Goal: Task Accomplishment & Management: Use online tool/utility

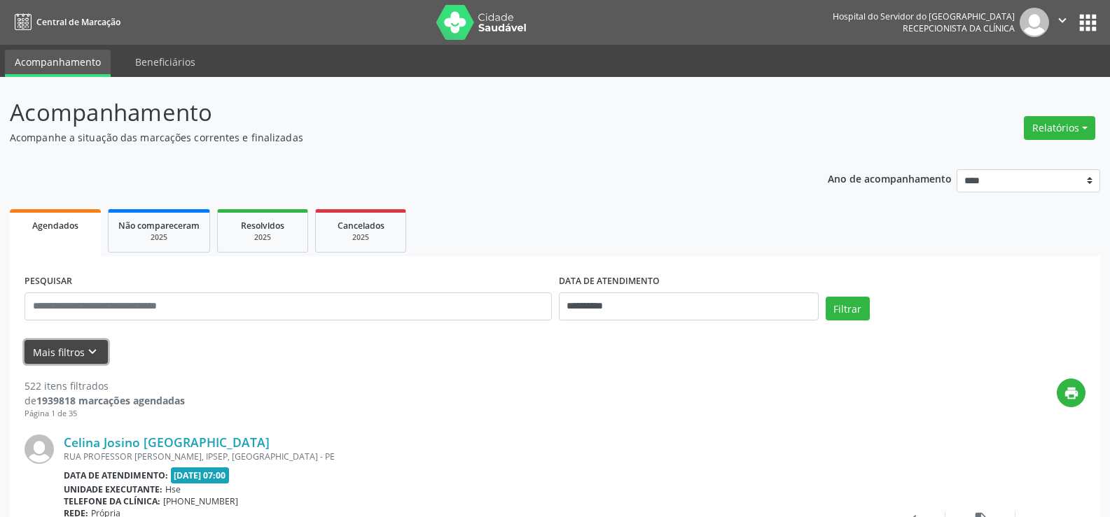
click at [64, 356] on button "Mais filtros keyboard_arrow_down" at bounding box center [66, 352] width 83 height 25
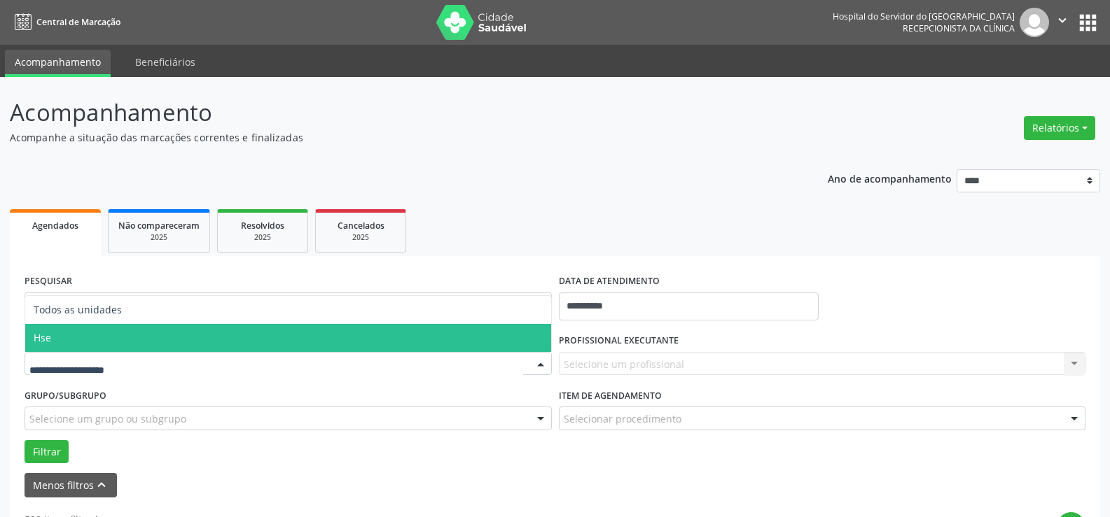
click at [135, 349] on span "Hse" at bounding box center [288, 338] width 526 height 28
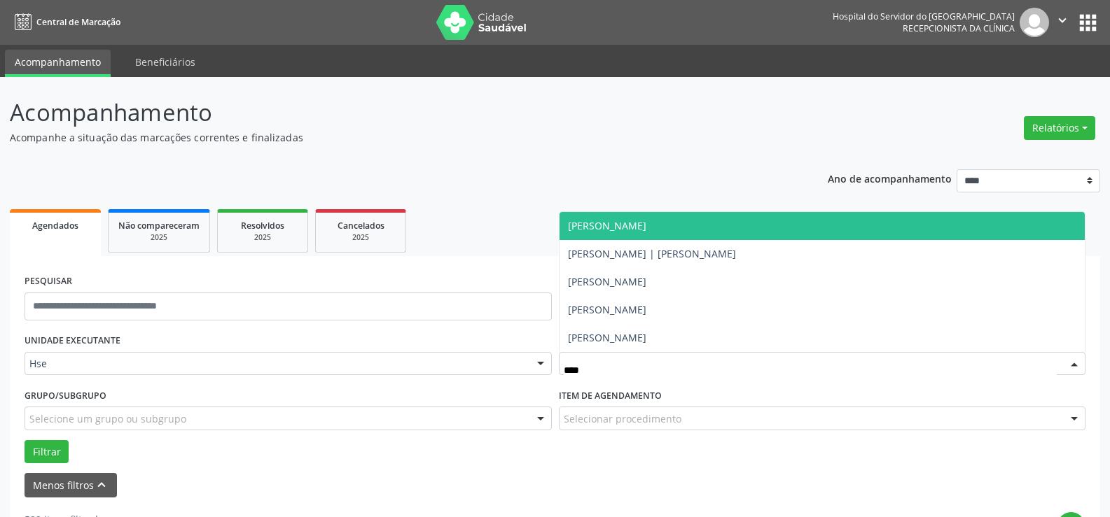
type input "*****"
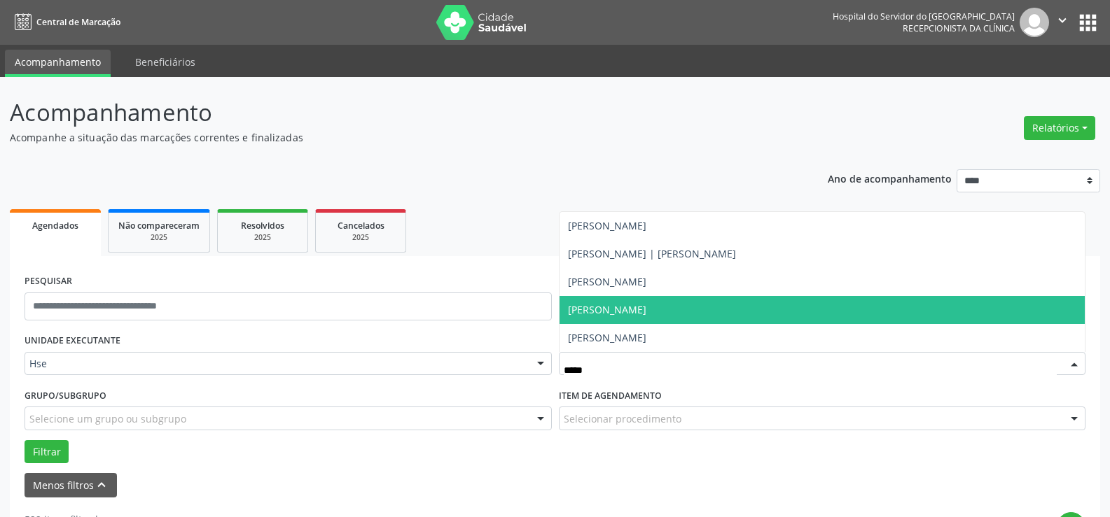
click at [638, 310] on span "[PERSON_NAME]" at bounding box center [607, 309] width 78 height 13
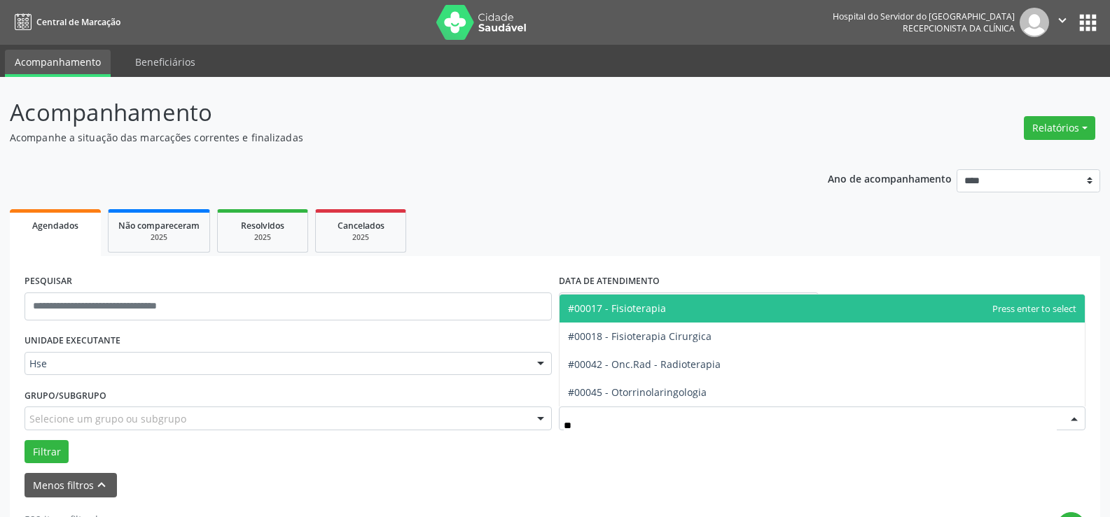
type input "***"
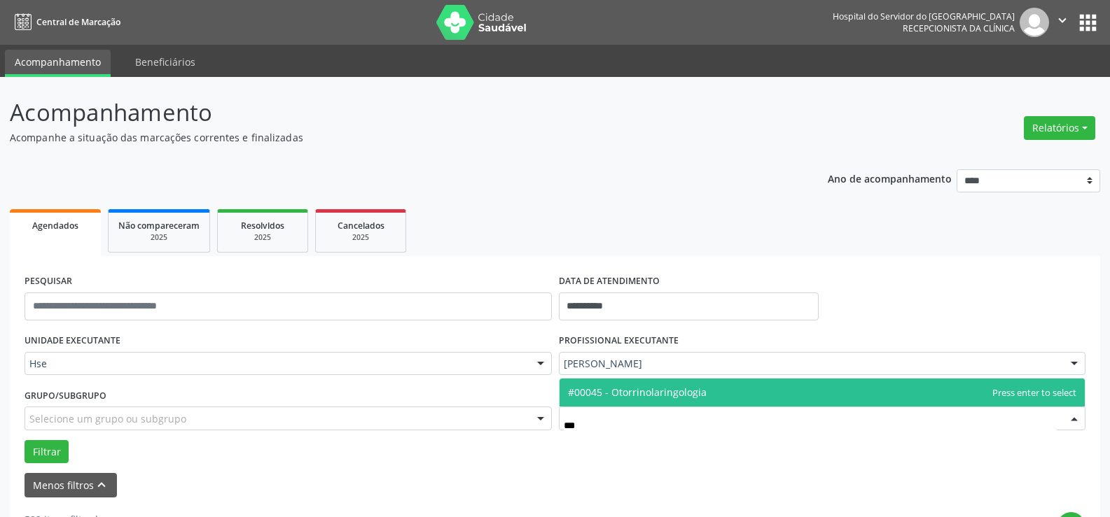
click at [630, 394] on span "#00045 - Otorrinolaringologia" at bounding box center [637, 392] width 139 height 13
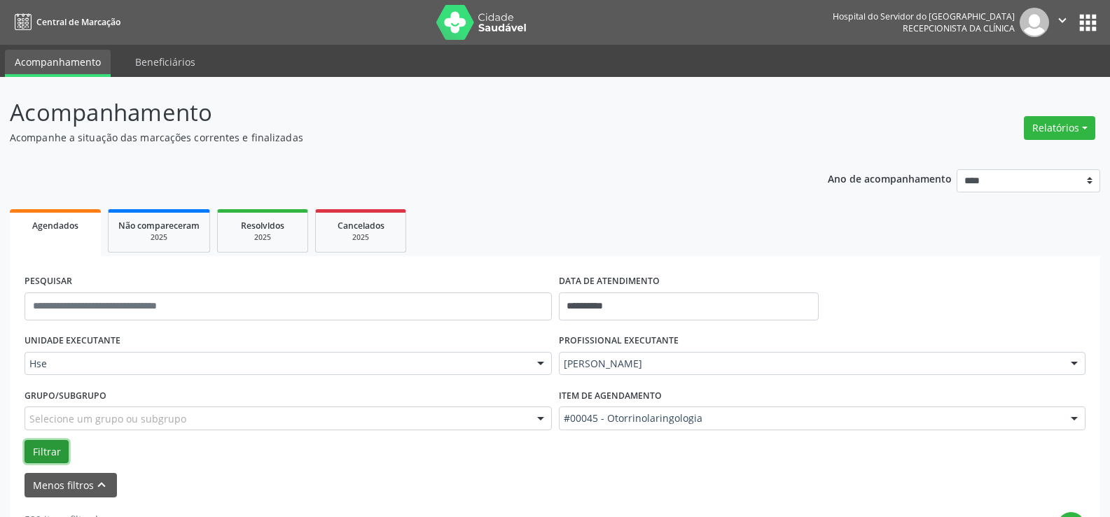
click at [44, 455] on button "Filtrar" at bounding box center [47, 452] width 44 height 24
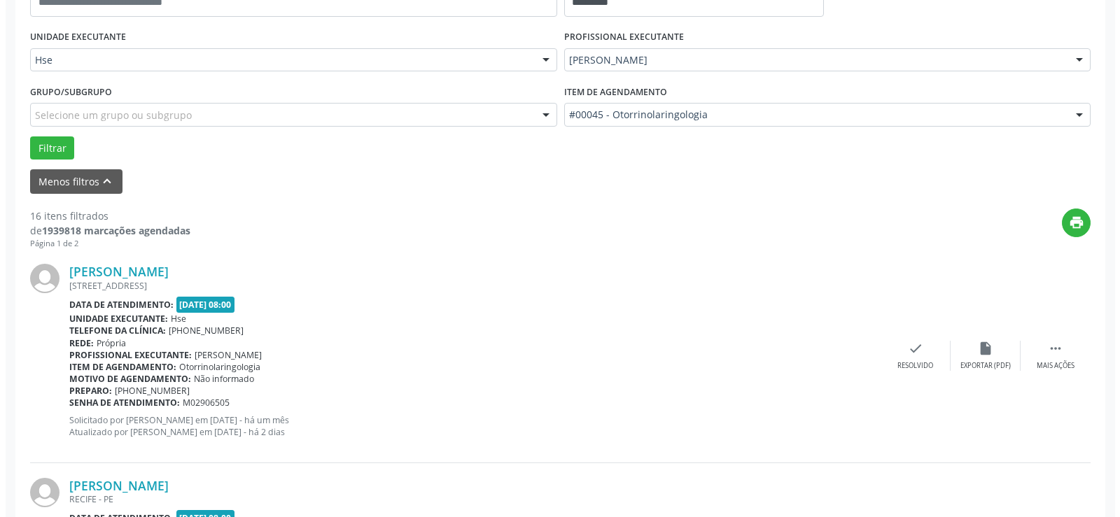
scroll to position [374, 0]
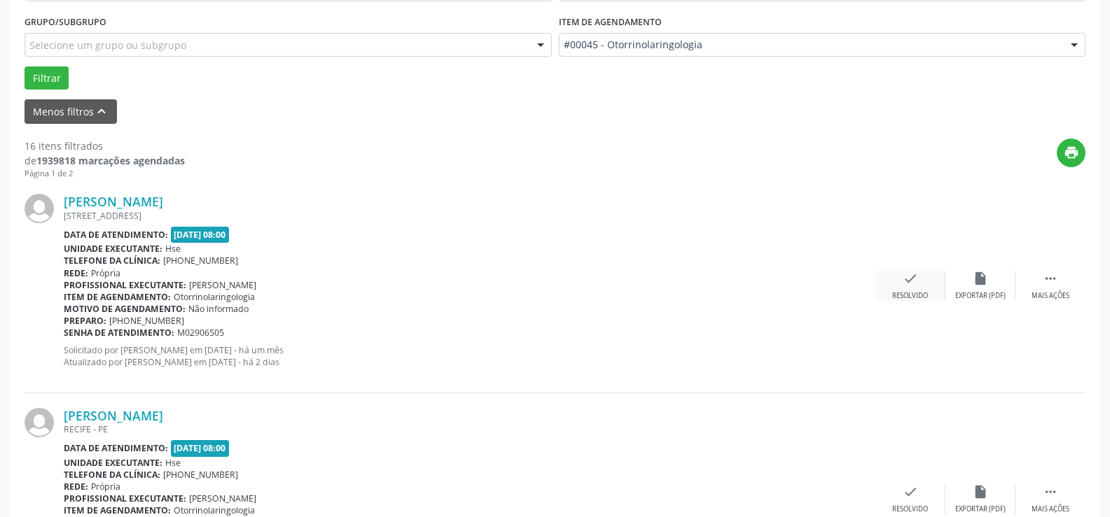
click at [918, 289] on div "check Resolvido" at bounding box center [910, 286] width 70 height 30
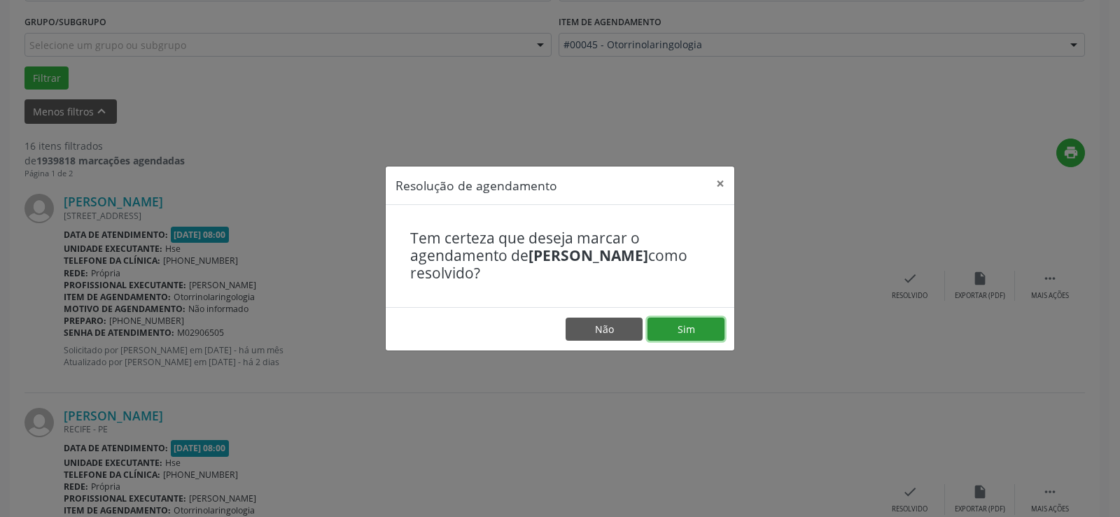
click at [700, 328] on button "Sim" at bounding box center [686, 330] width 77 height 24
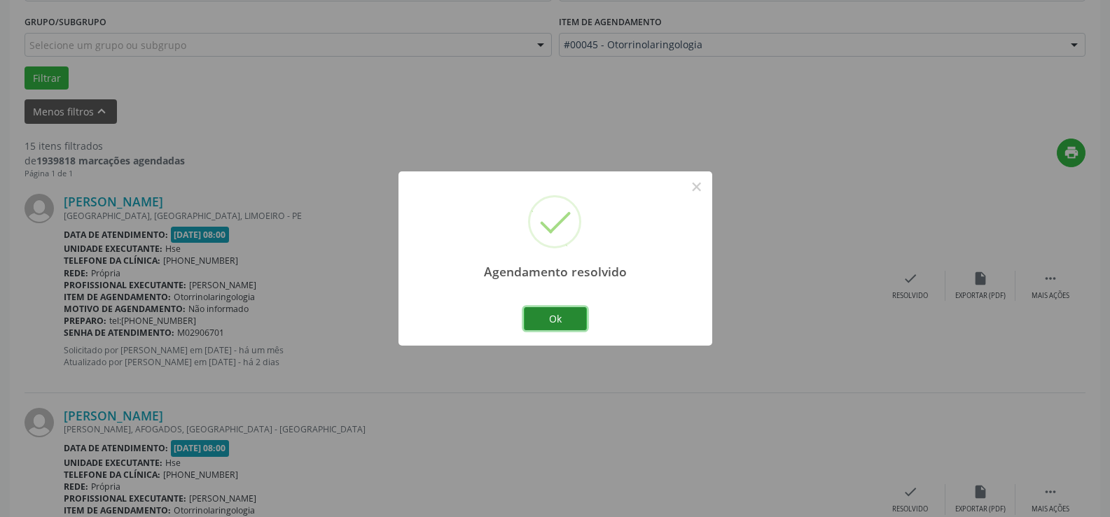
click at [557, 325] on button "Ok" at bounding box center [555, 319] width 63 height 24
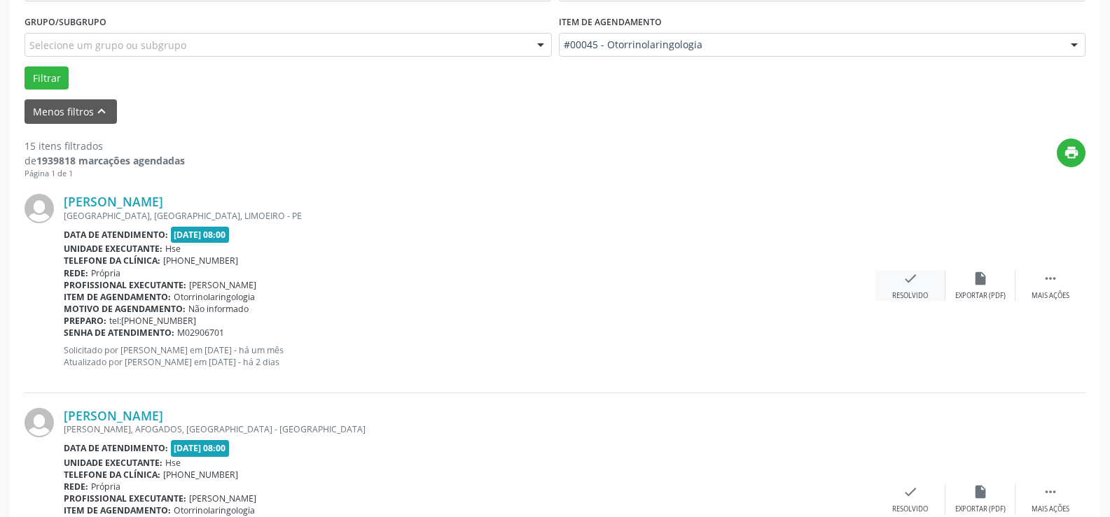
click at [917, 280] on icon "check" at bounding box center [910, 278] width 15 height 15
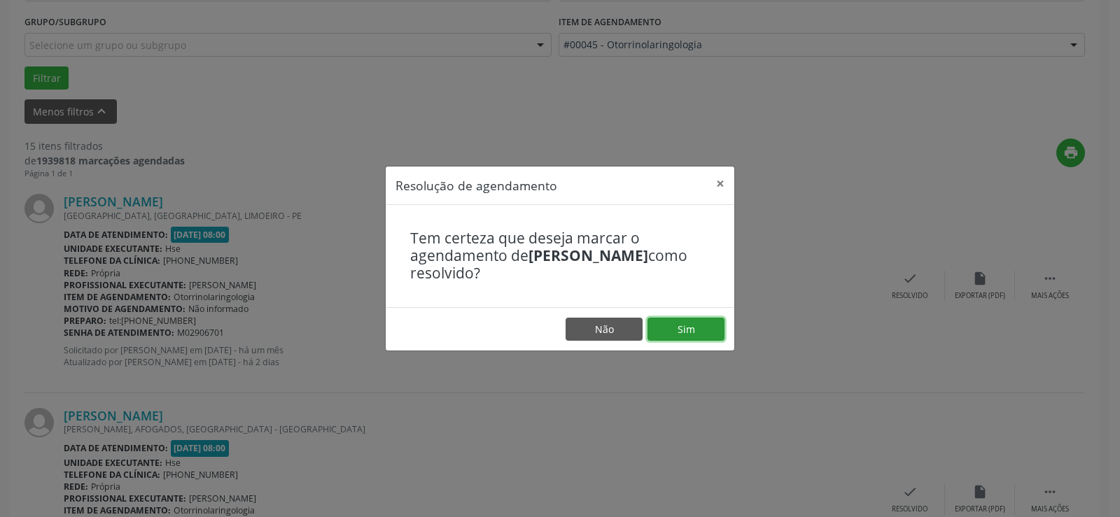
click at [669, 334] on button "Sim" at bounding box center [686, 330] width 77 height 24
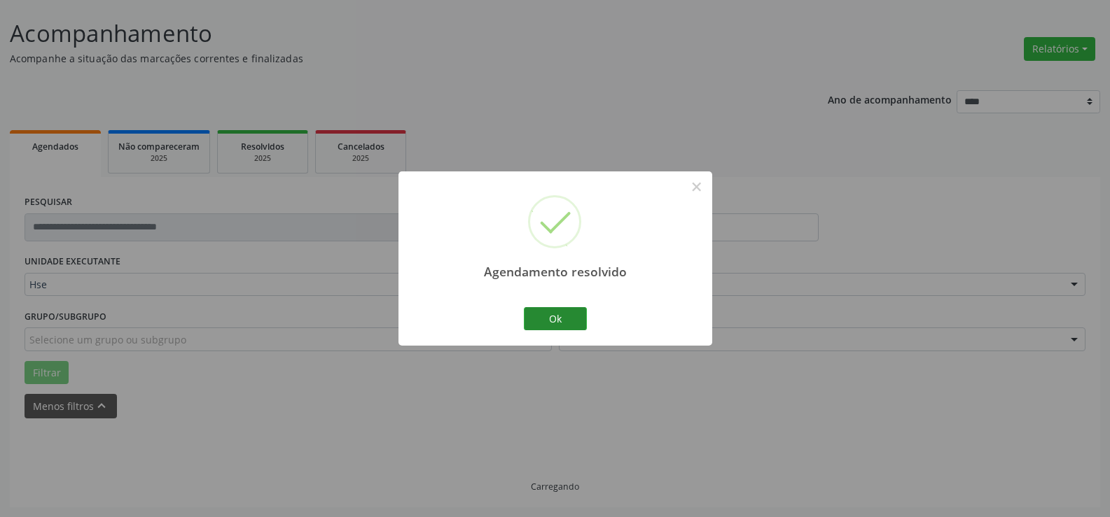
scroll to position [94, 0]
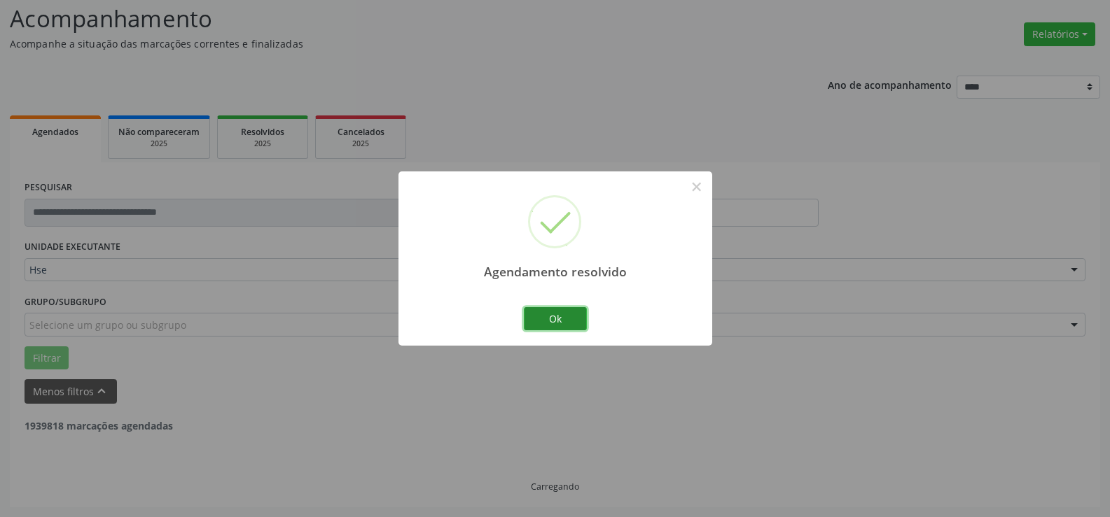
click at [550, 319] on button "Ok" at bounding box center [555, 319] width 63 height 24
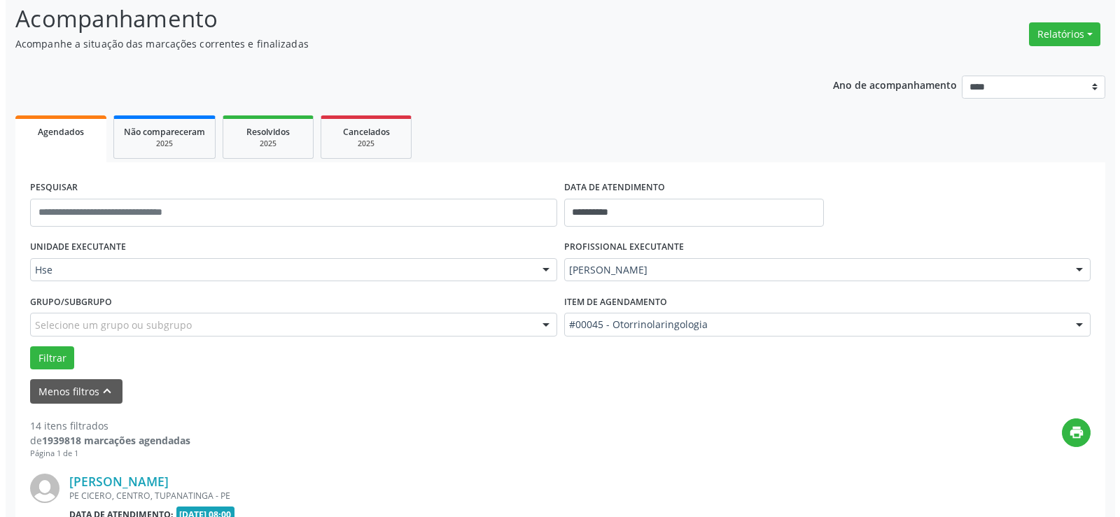
scroll to position [234, 0]
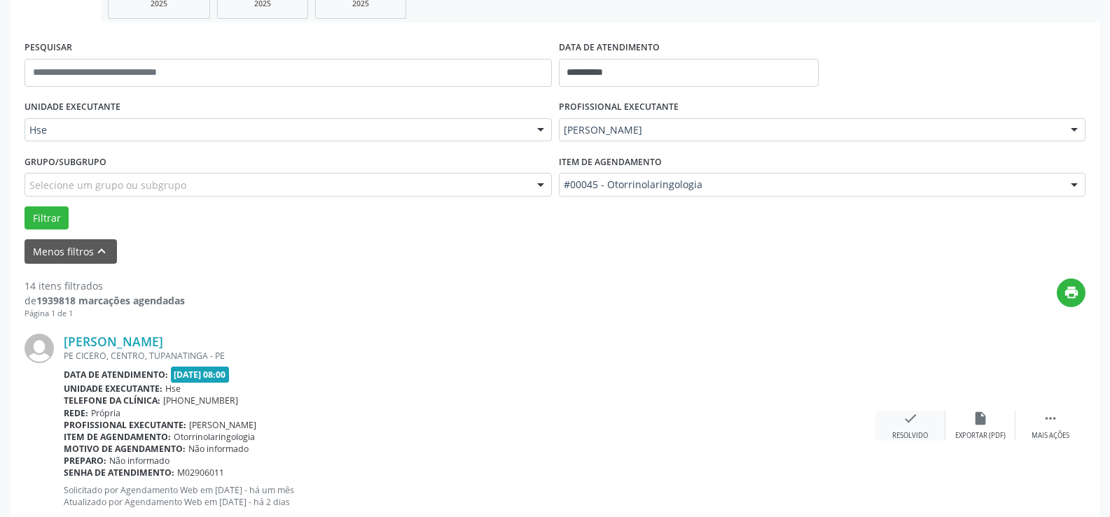
click at [912, 419] on icon "check" at bounding box center [910, 418] width 15 height 15
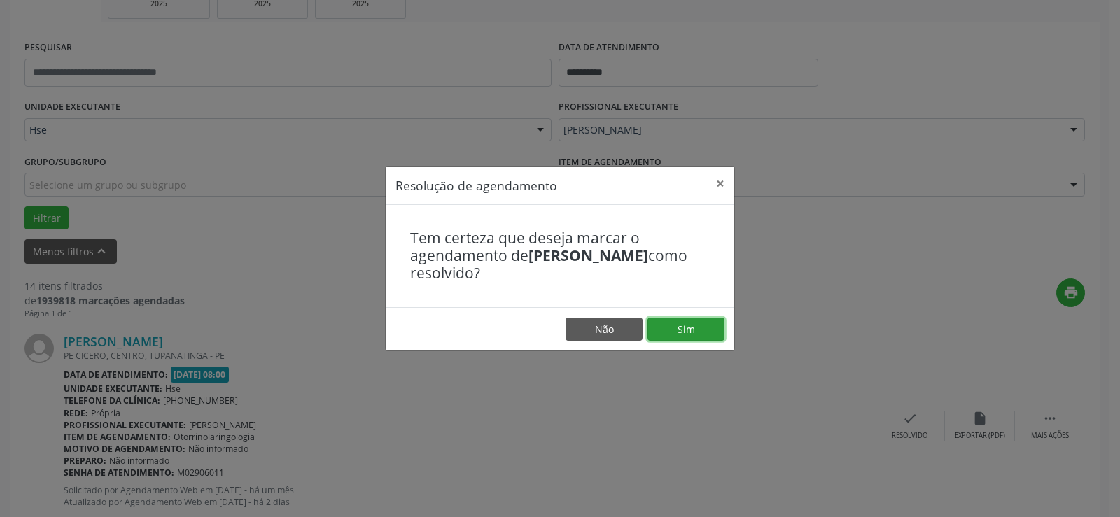
click at [698, 322] on button "Sim" at bounding box center [686, 330] width 77 height 24
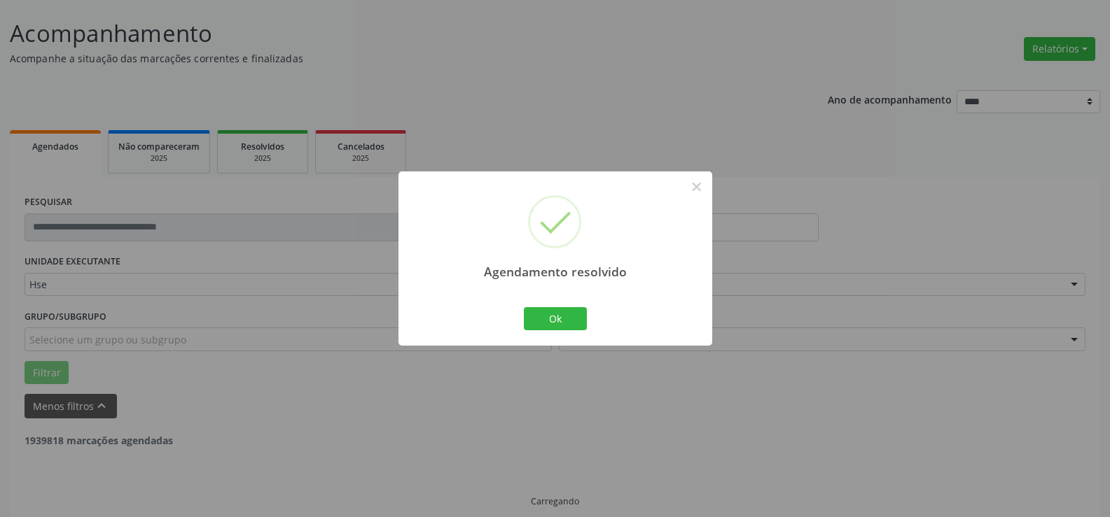
scroll to position [94, 0]
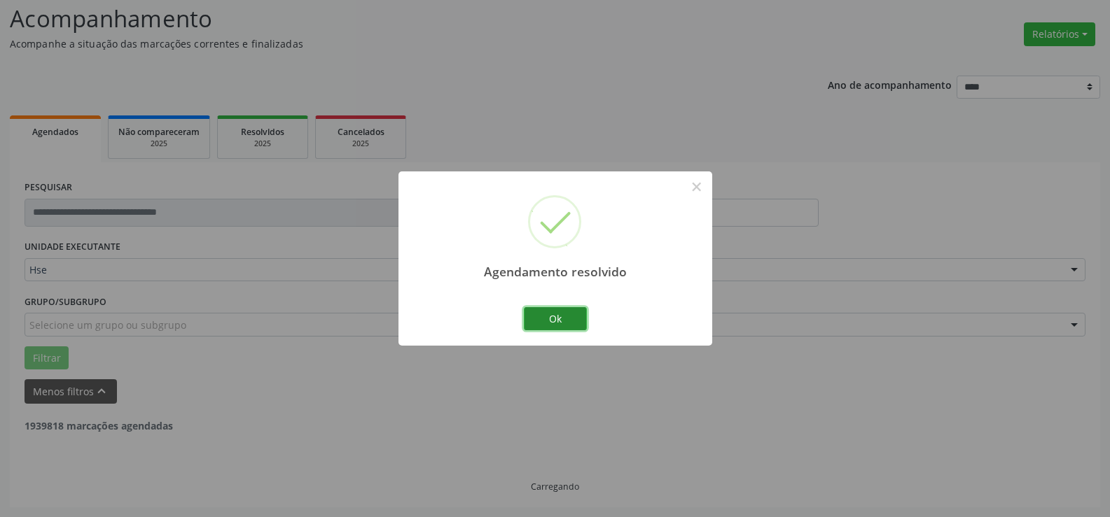
click at [559, 318] on button "Ok" at bounding box center [555, 319] width 63 height 24
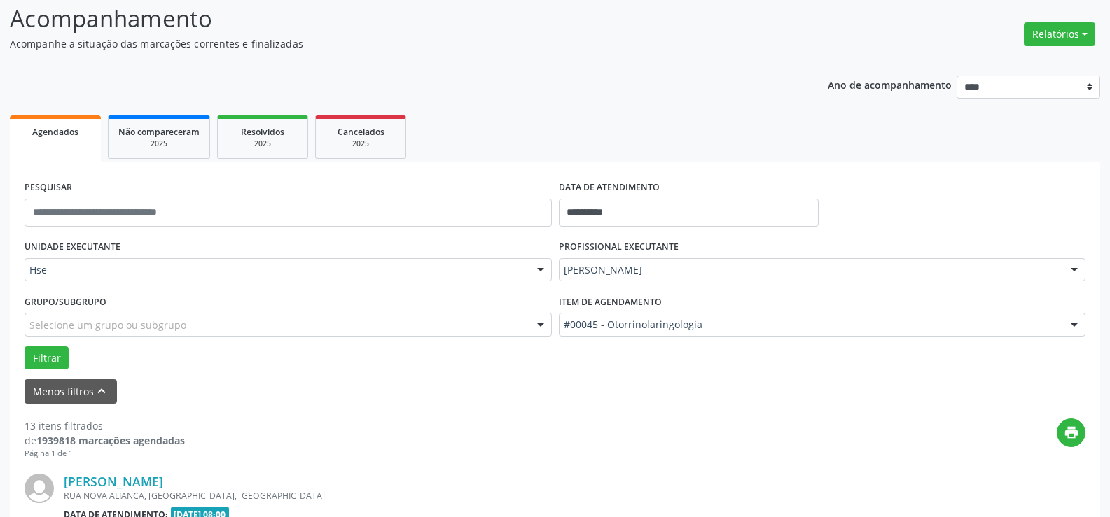
scroll to position [304, 0]
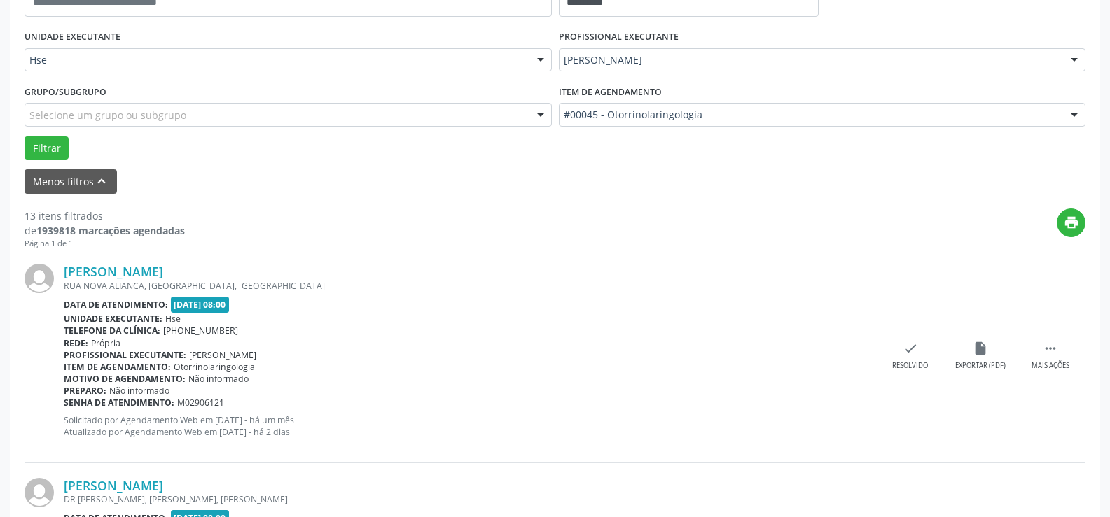
click at [1055, 339] on div "[PERSON_NAME] [GEOGRAPHIC_DATA], CENTRO, [GEOGRAPHIC_DATA] Data de atendimento:…" at bounding box center [555, 356] width 1061 height 214
click at [1047, 349] on icon "" at bounding box center [1050, 348] width 15 height 15
click at [987, 361] on div "Não compareceu" at bounding box center [980, 366] width 60 height 10
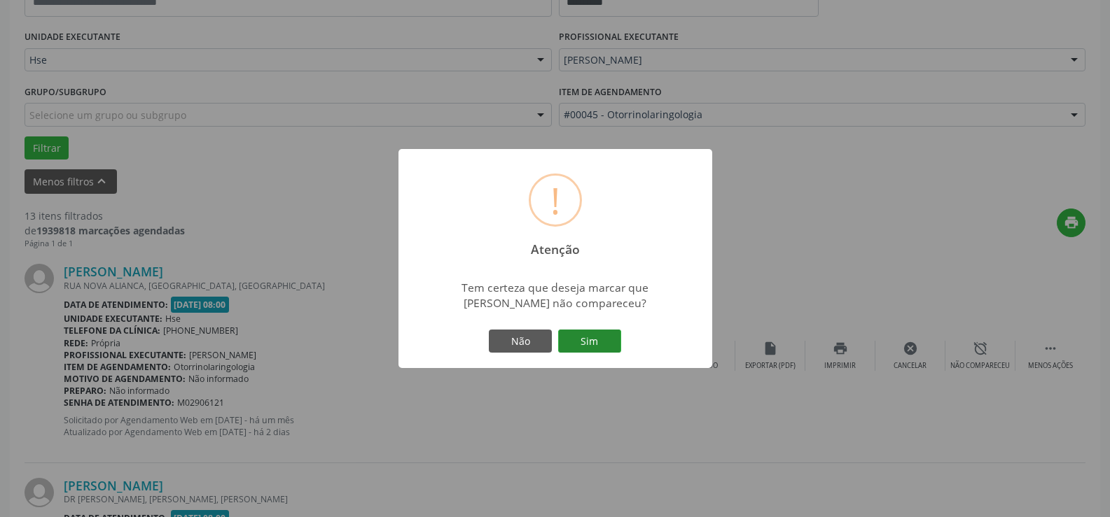
click at [600, 340] on button "Sim" at bounding box center [589, 342] width 63 height 24
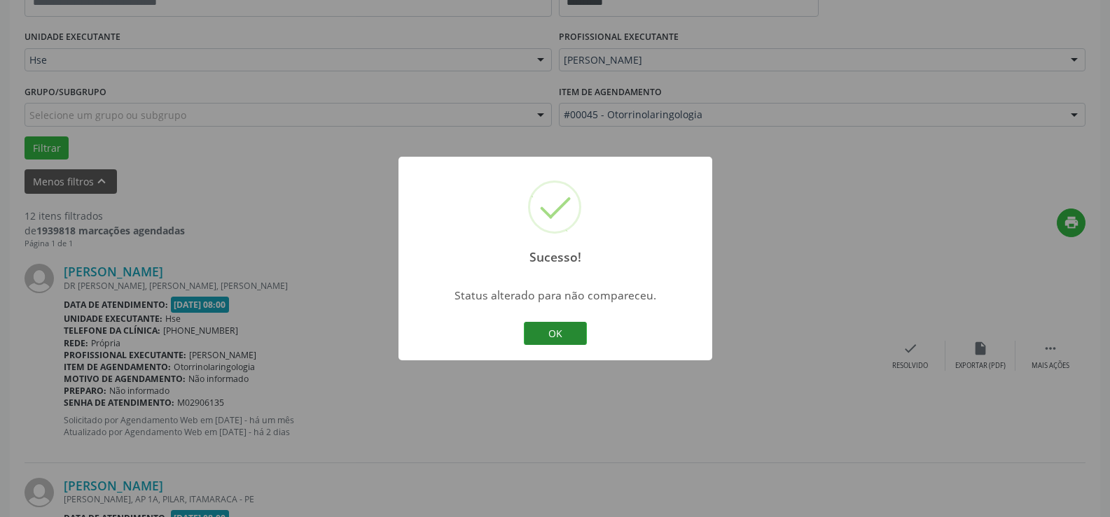
click at [565, 330] on button "OK" at bounding box center [555, 334] width 63 height 24
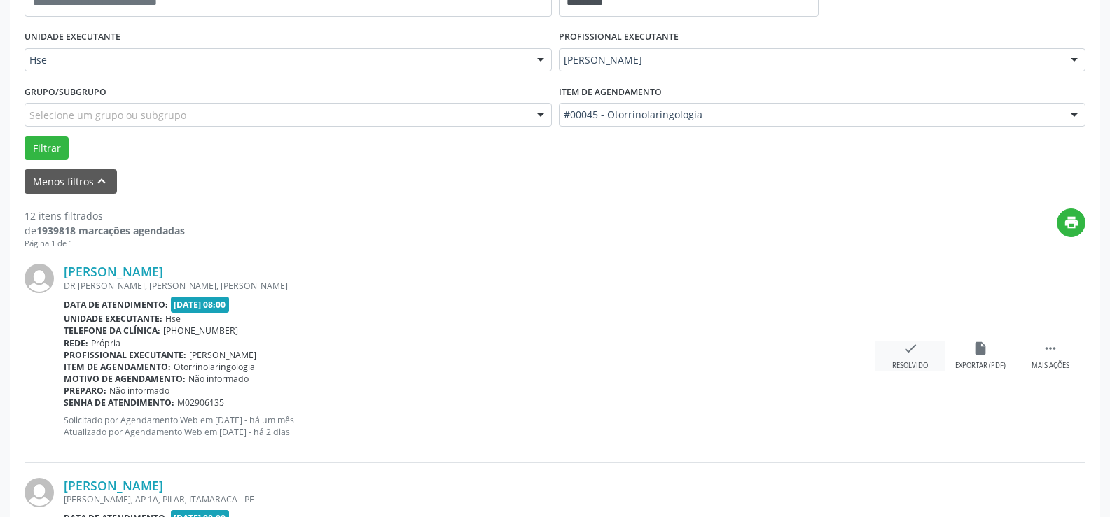
click at [902, 361] on div "Resolvido" at bounding box center [910, 366] width 36 height 10
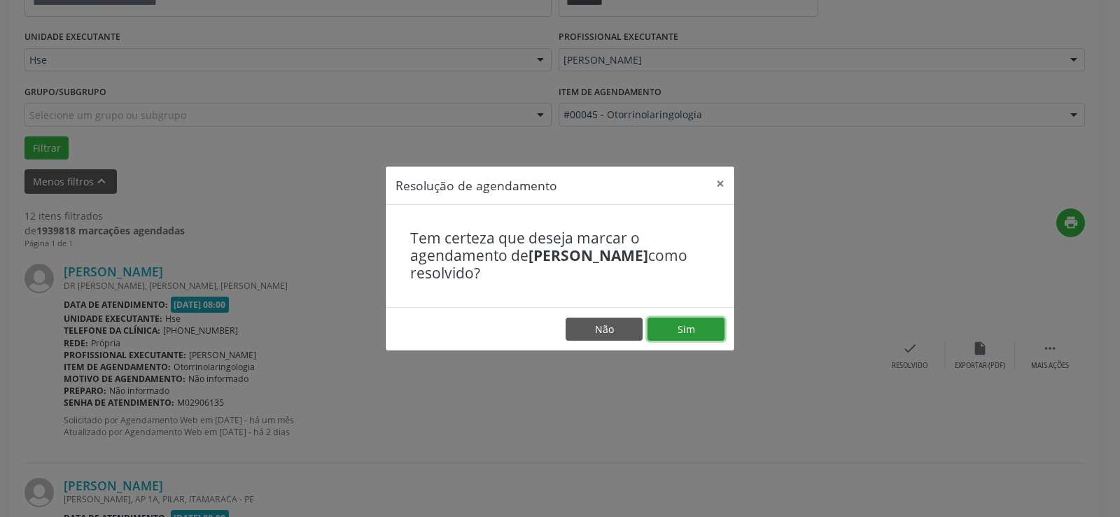
click at [710, 332] on button "Sim" at bounding box center [686, 330] width 77 height 24
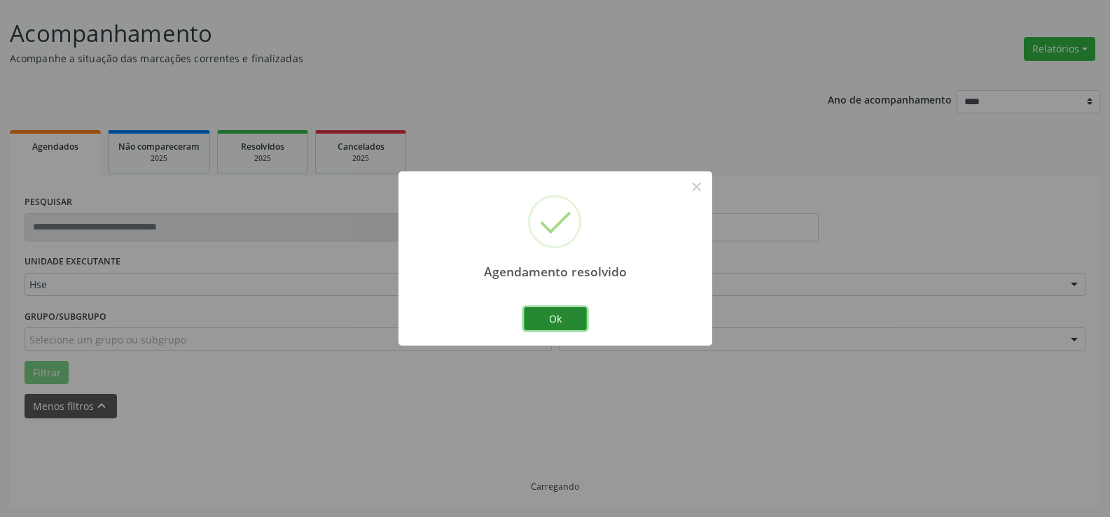
click at [576, 324] on button "Ok" at bounding box center [555, 319] width 63 height 24
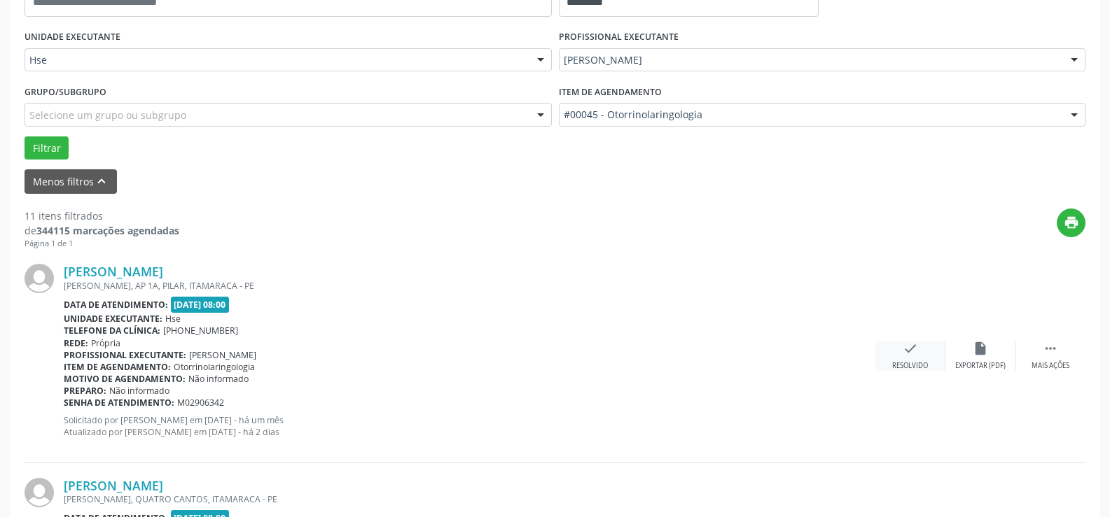
click at [917, 357] on div "check Resolvido" at bounding box center [910, 356] width 70 height 30
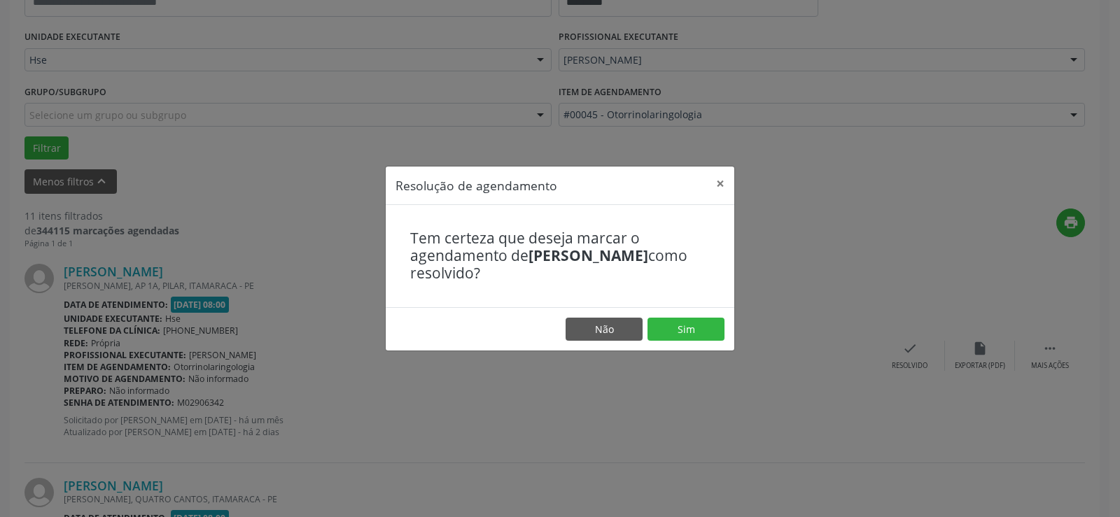
click at [686, 314] on footer "Não Sim" at bounding box center [560, 329] width 349 height 44
click at [686, 321] on button "Sim" at bounding box center [686, 330] width 77 height 24
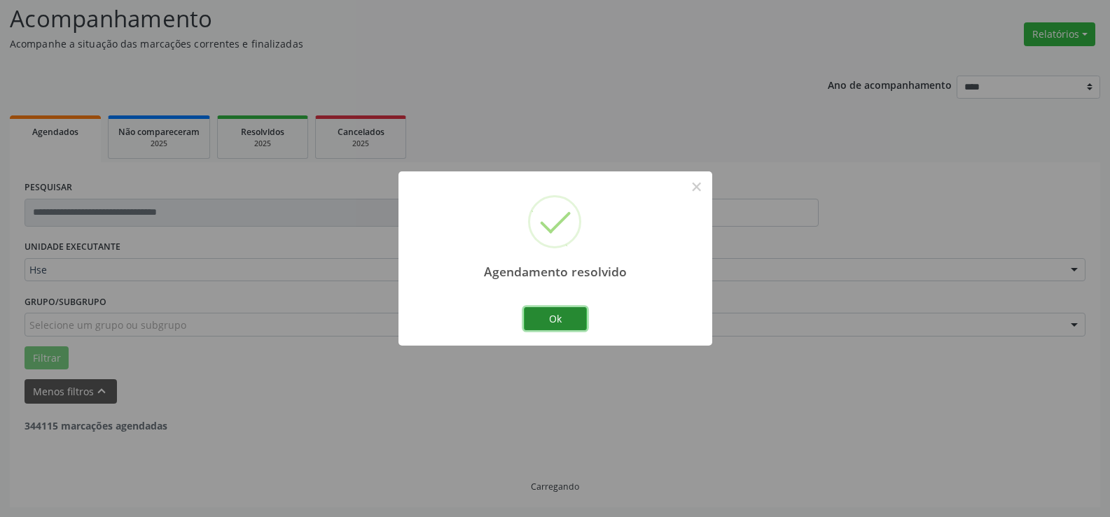
click at [565, 313] on button "Ok" at bounding box center [555, 319] width 63 height 24
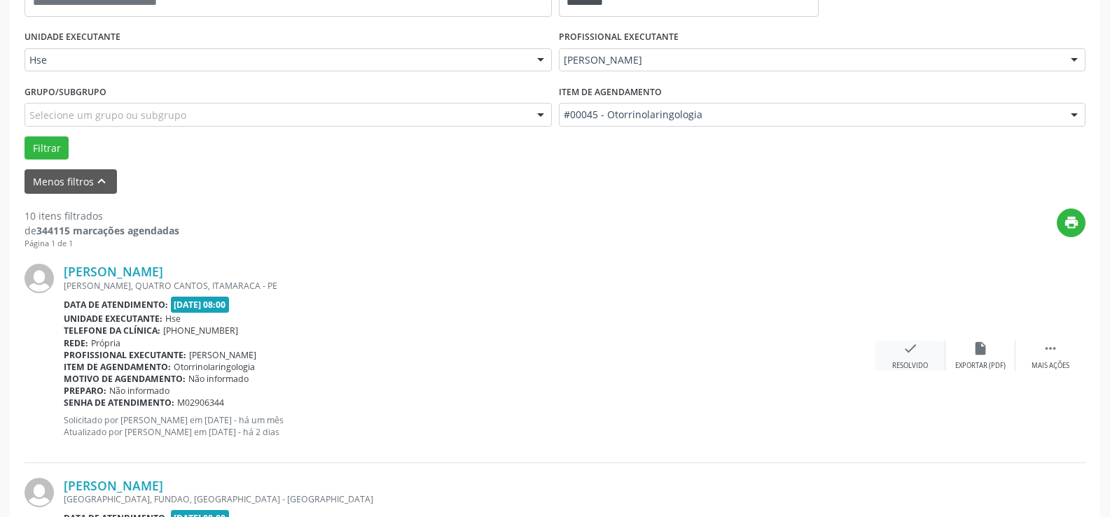
click at [903, 352] on icon "check" at bounding box center [910, 348] width 15 height 15
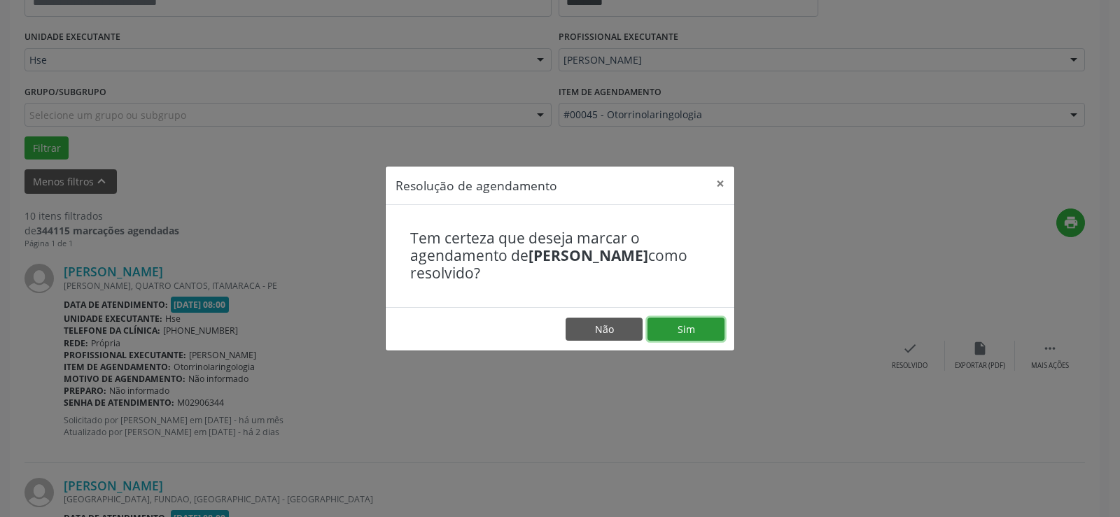
click at [696, 333] on button "Sim" at bounding box center [686, 330] width 77 height 24
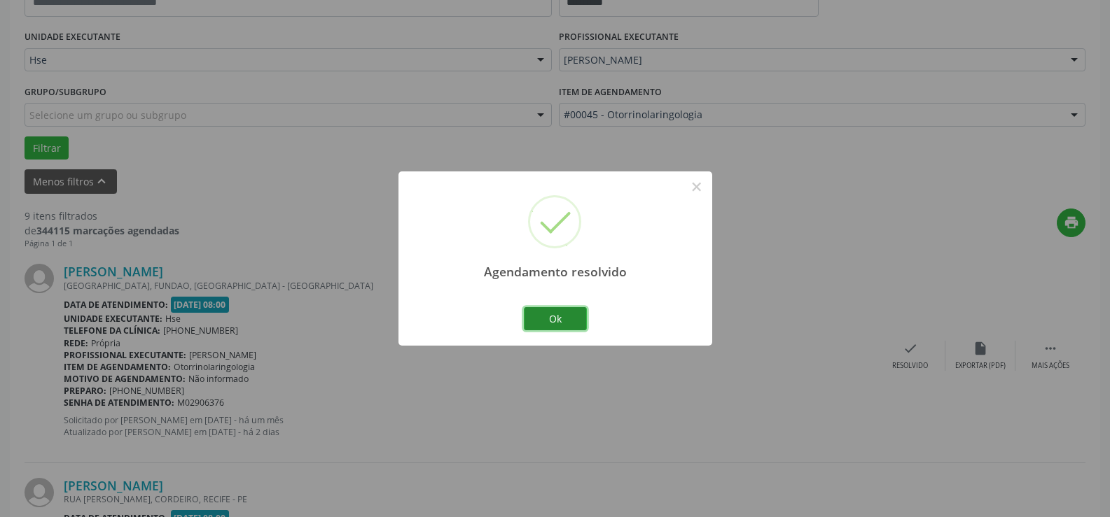
click at [565, 320] on button "Ok" at bounding box center [555, 319] width 63 height 24
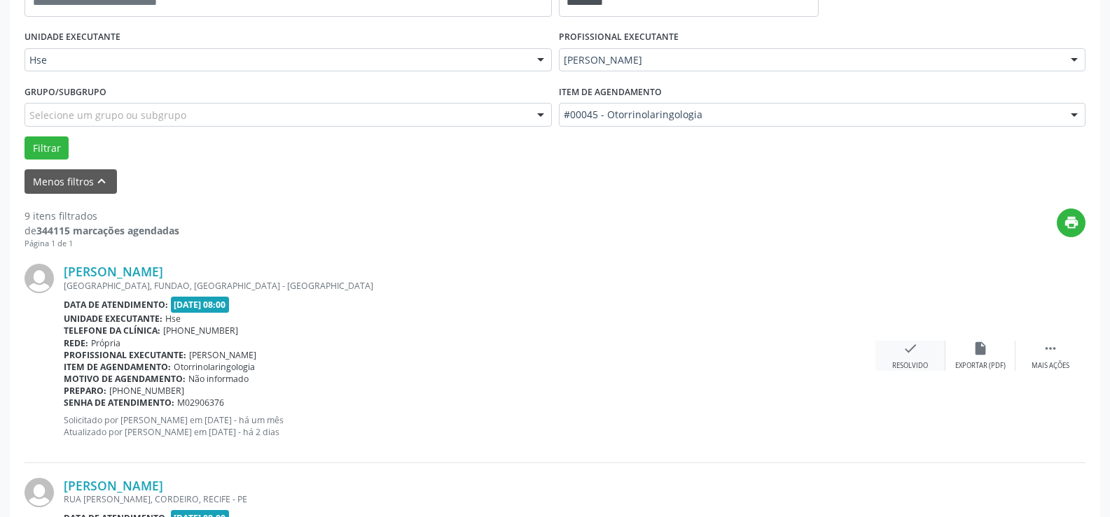
click at [914, 360] on div "check Resolvido" at bounding box center [910, 356] width 70 height 30
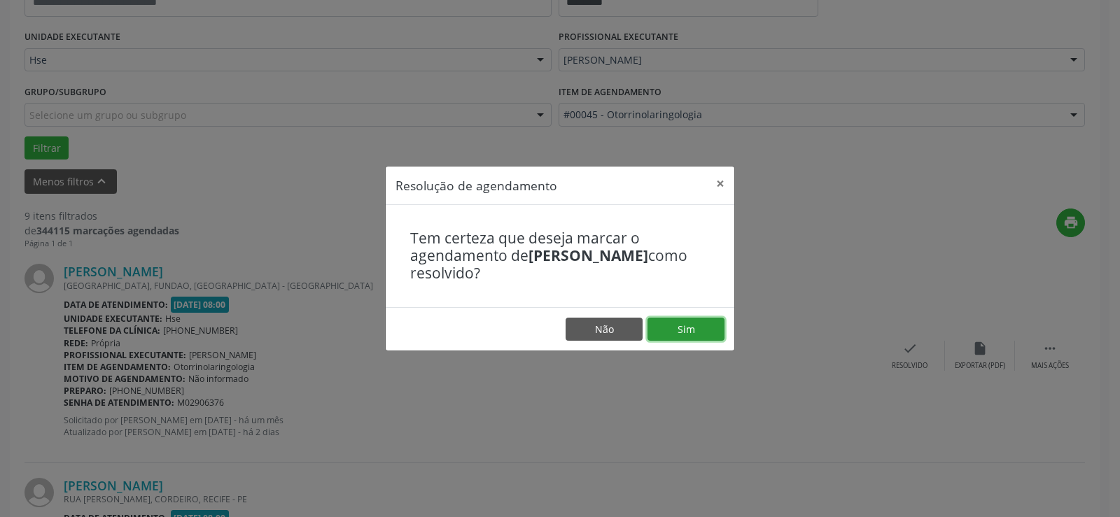
click at [706, 331] on button "Sim" at bounding box center [686, 330] width 77 height 24
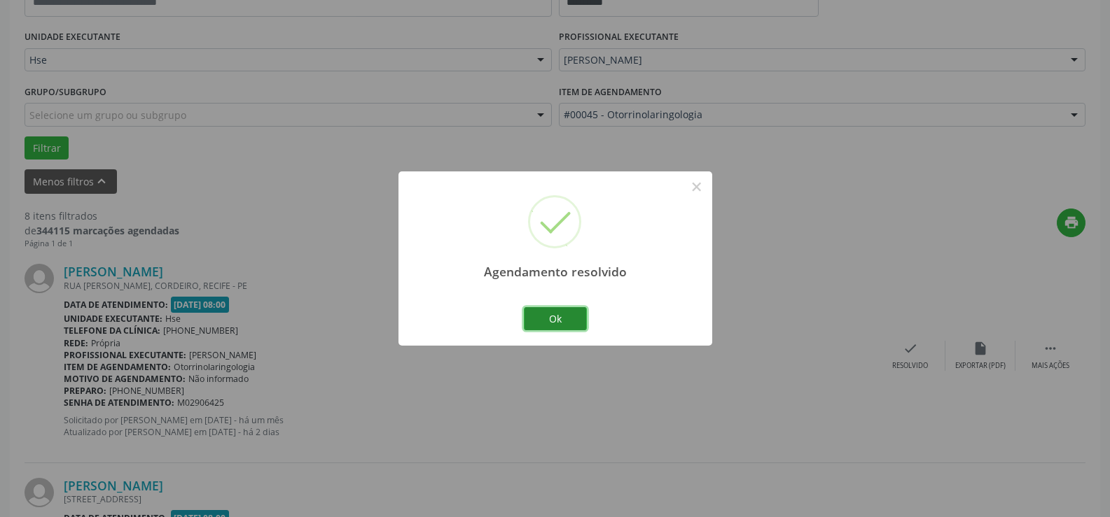
click at [556, 320] on button "Ok" at bounding box center [555, 319] width 63 height 24
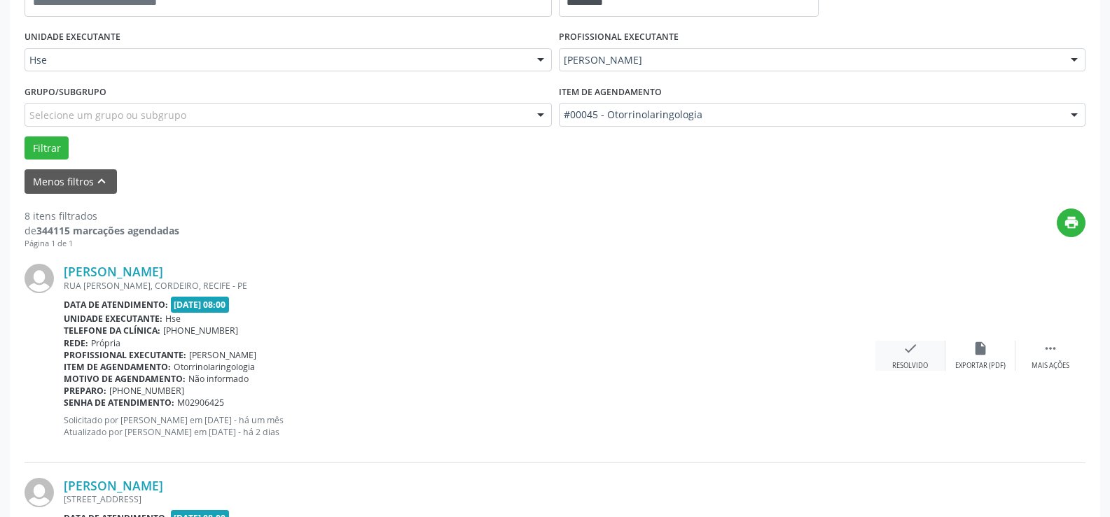
click at [917, 352] on icon "check" at bounding box center [910, 348] width 15 height 15
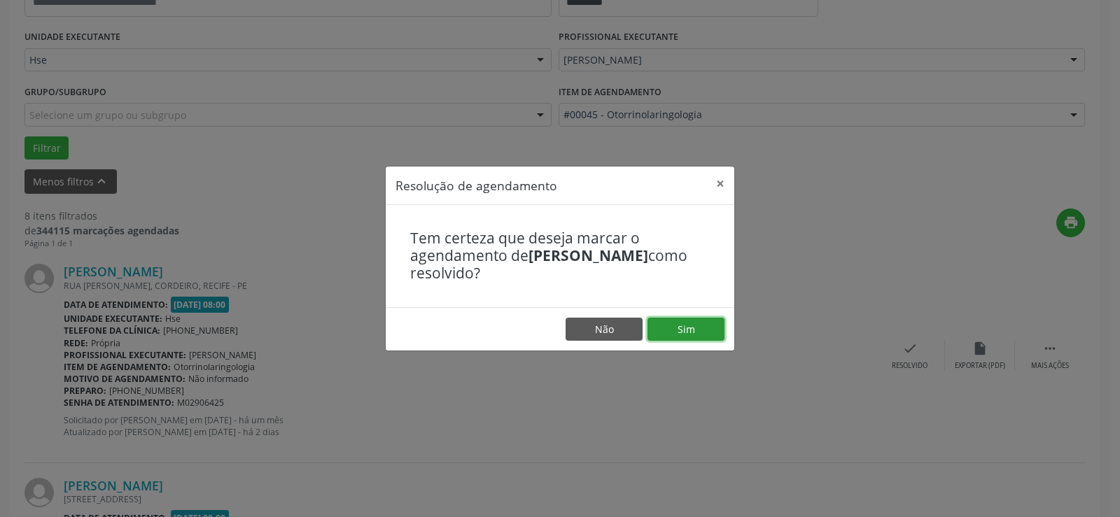
click at [694, 322] on button "Sim" at bounding box center [686, 330] width 77 height 24
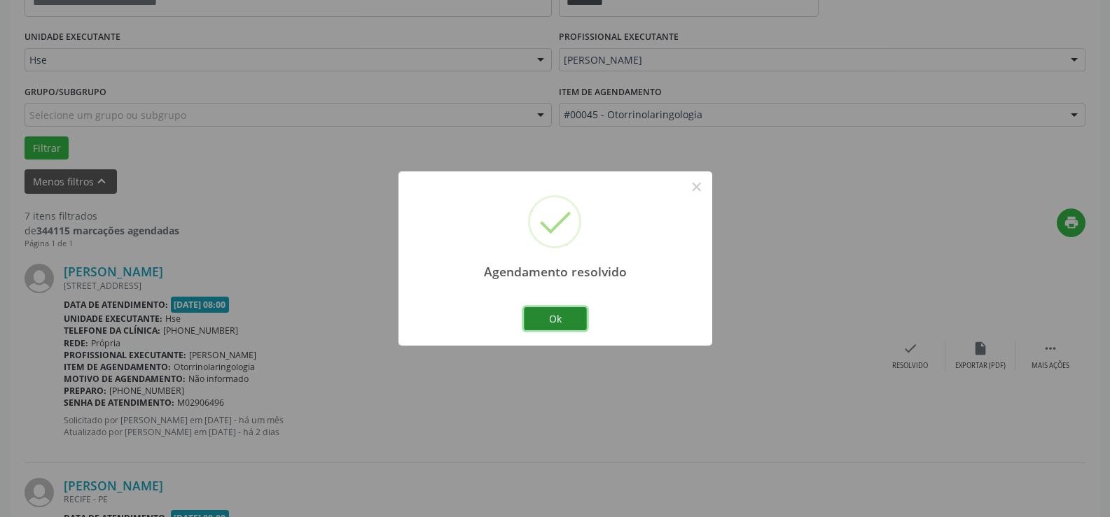
click at [559, 312] on button "Ok" at bounding box center [555, 319] width 63 height 24
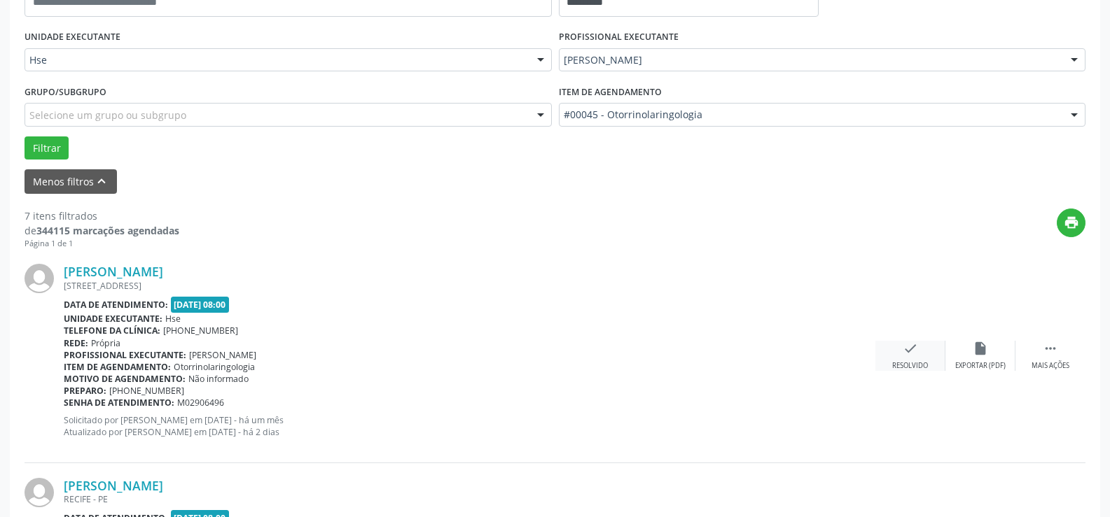
click at [915, 359] on div "check Resolvido" at bounding box center [910, 356] width 70 height 30
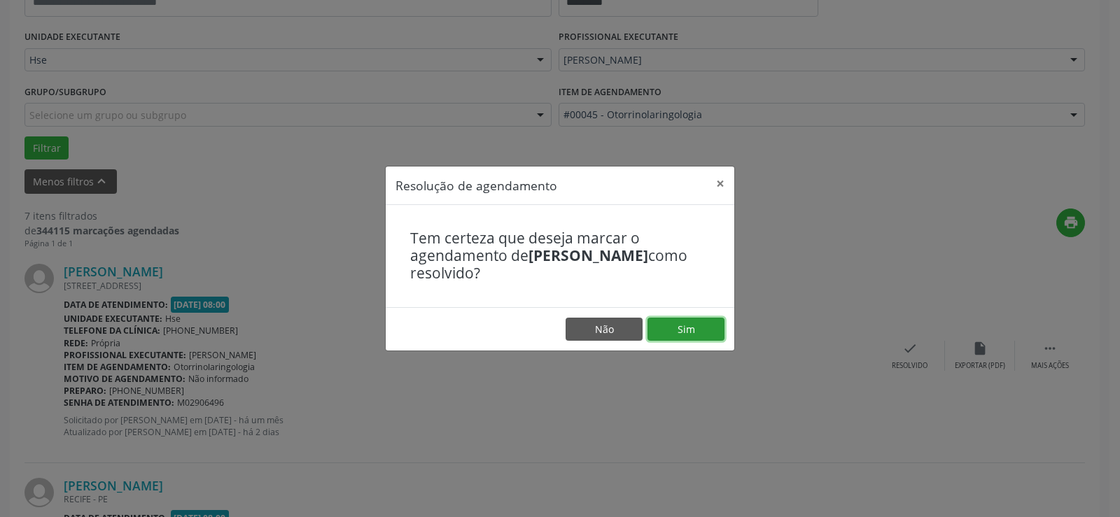
drag, startPoint x: 686, startPoint y: 320, endPoint x: 688, endPoint y: 328, distance: 8.5
click at [686, 325] on button "Sim" at bounding box center [686, 330] width 77 height 24
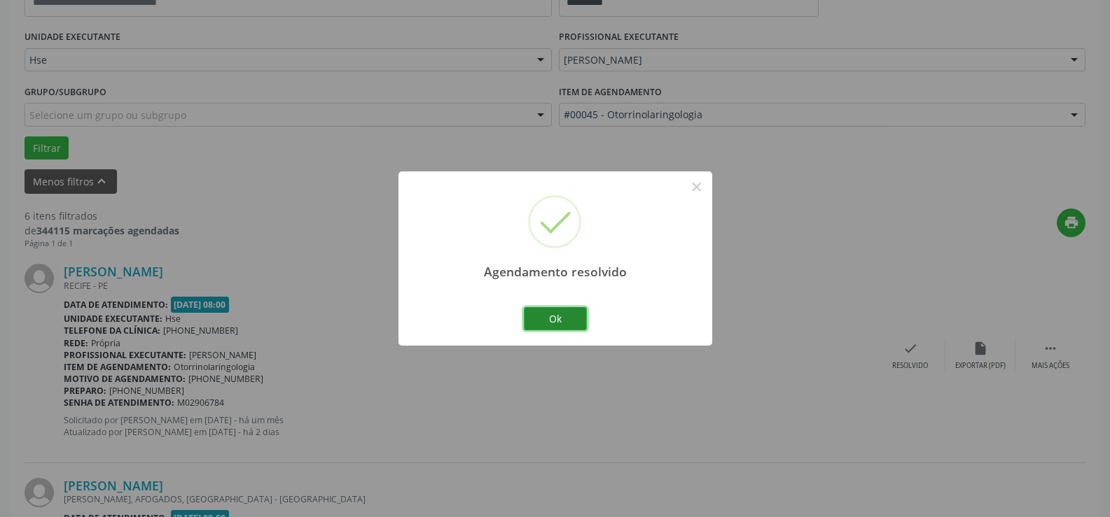
click at [564, 310] on button "Ok" at bounding box center [555, 319] width 63 height 24
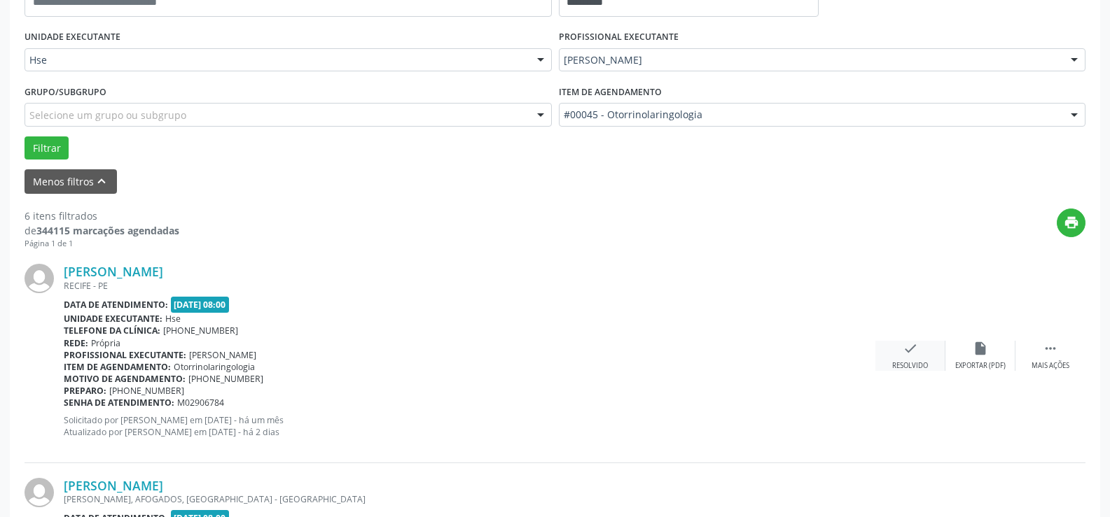
click at [906, 363] on div "Resolvido" at bounding box center [910, 366] width 36 height 10
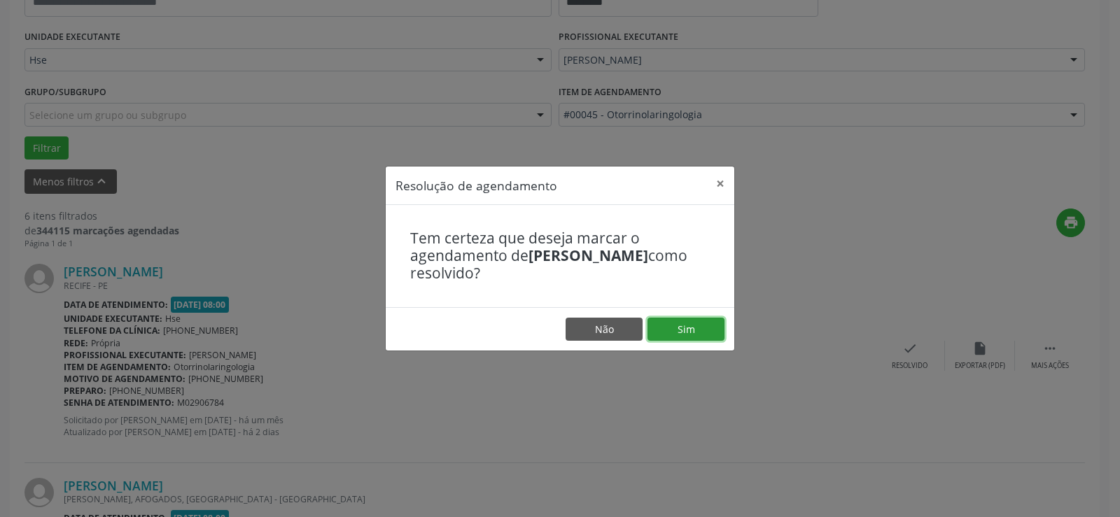
click at [658, 324] on button "Sim" at bounding box center [686, 330] width 77 height 24
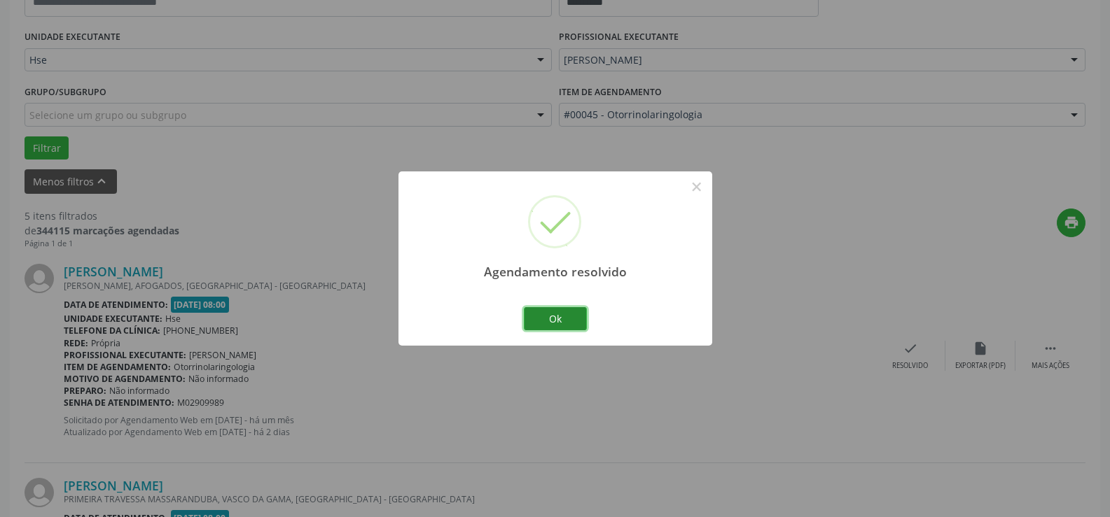
click at [572, 312] on button "Ok" at bounding box center [555, 319] width 63 height 24
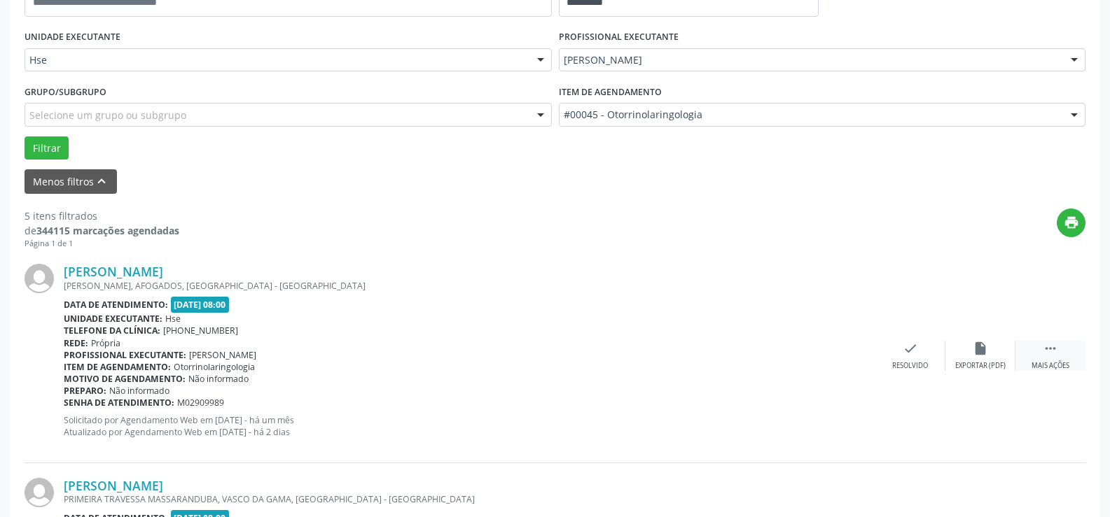
click at [1048, 349] on icon "" at bounding box center [1050, 348] width 15 height 15
click at [977, 357] on div "alarm_off Não compareceu" at bounding box center [980, 356] width 70 height 30
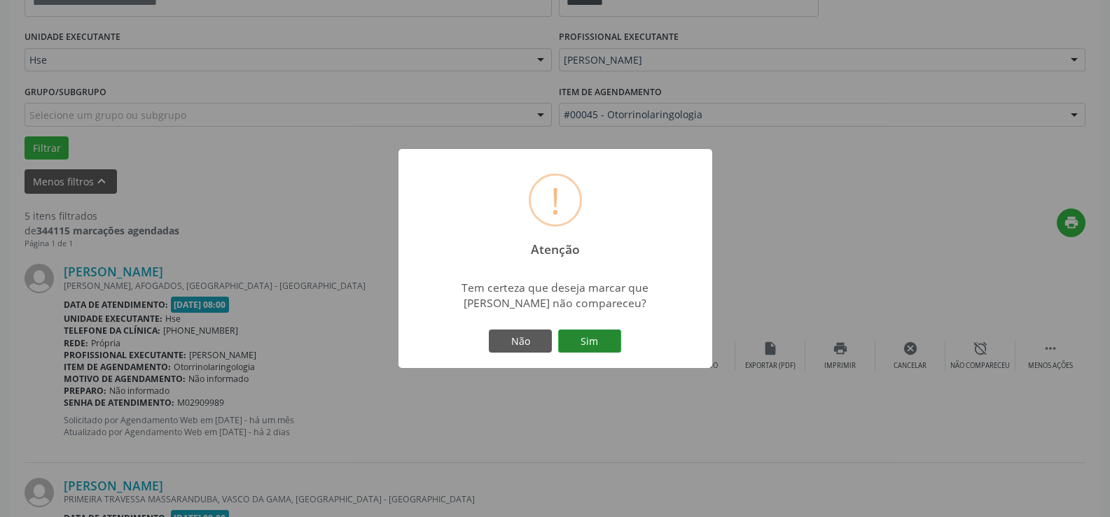
click at [597, 350] on button "Sim" at bounding box center [589, 342] width 63 height 24
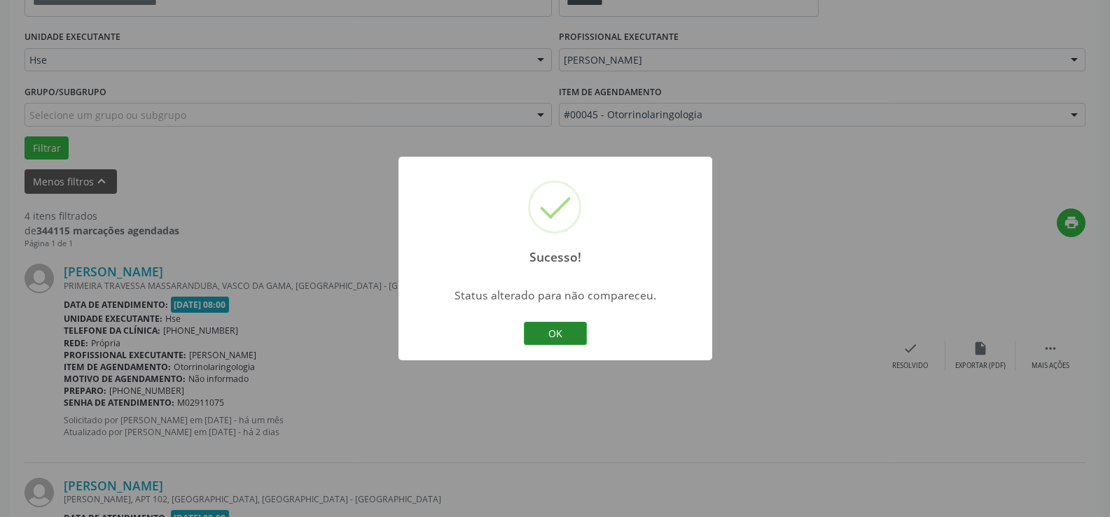
click at [573, 326] on button "OK" at bounding box center [555, 334] width 63 height 24
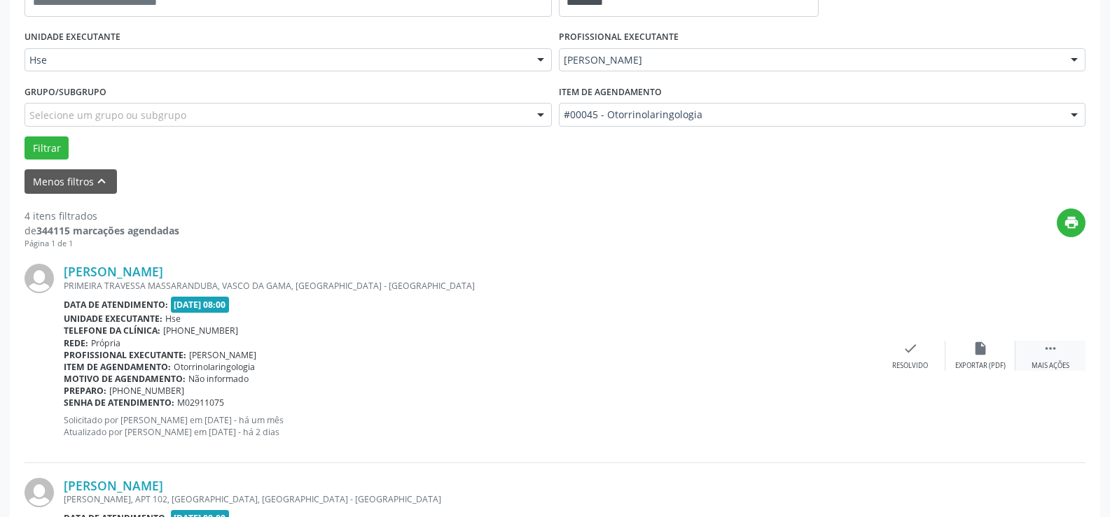
click at [1048, 359] on div " Mais ações" at bounding box center [1050, 356] width 70 height 30
click at [982, 361] on div "alarm_off Não compareceu" at bounding box center [980, 356] width 70 height 30
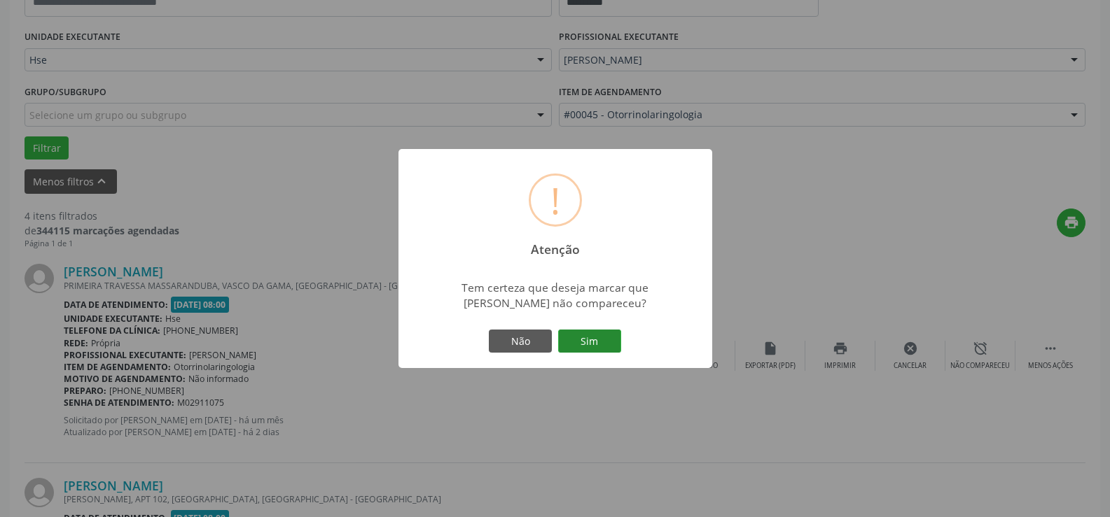
click at [592, 332] on button "Sim" at bounding box center [589, 342] width 63 height 24
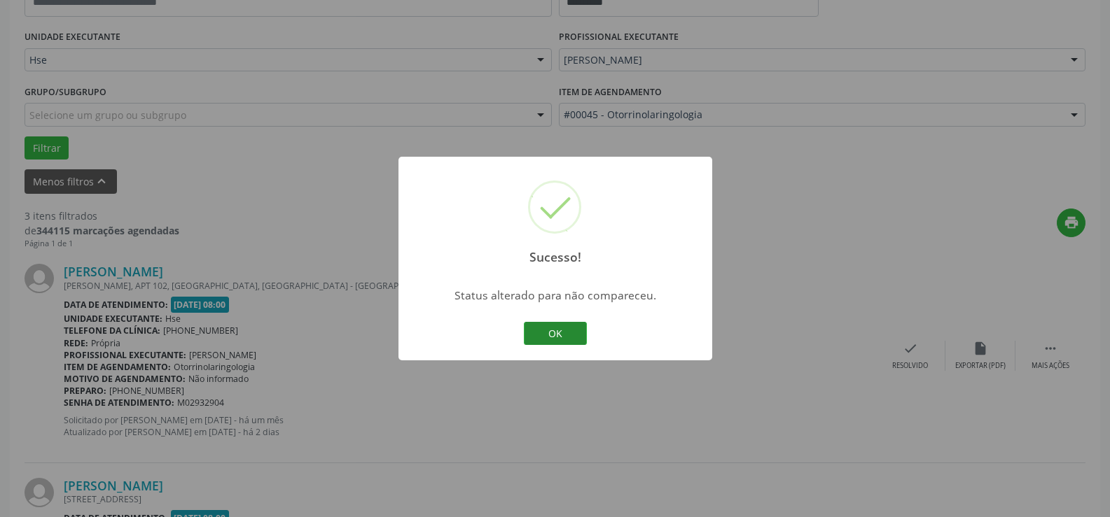
click at [559, 331] on button "OK" at bounding box center [555, 334] width 63 height 24
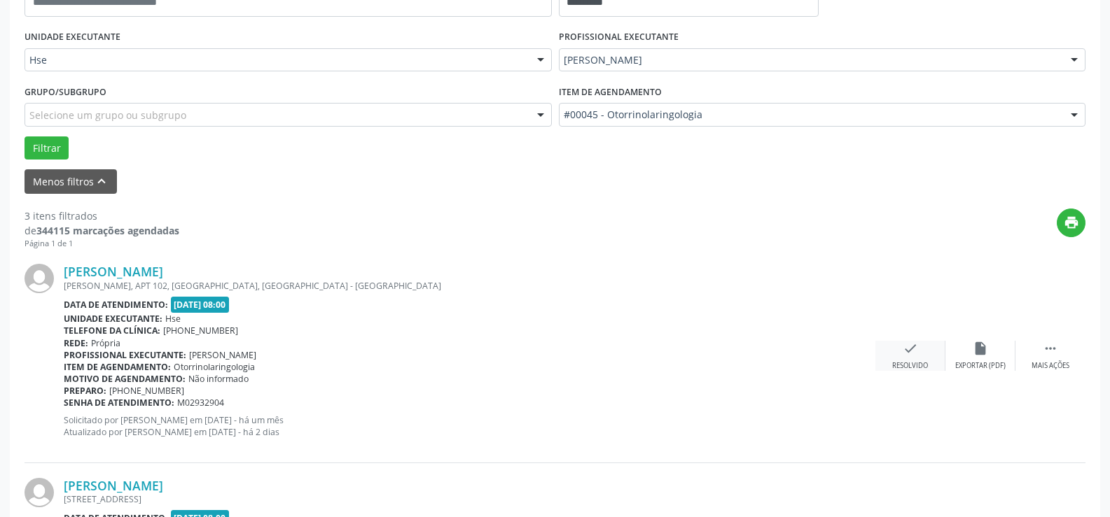
click at [917, 354] on icon "check" at bounding box center [910, 348] width 15 height 15
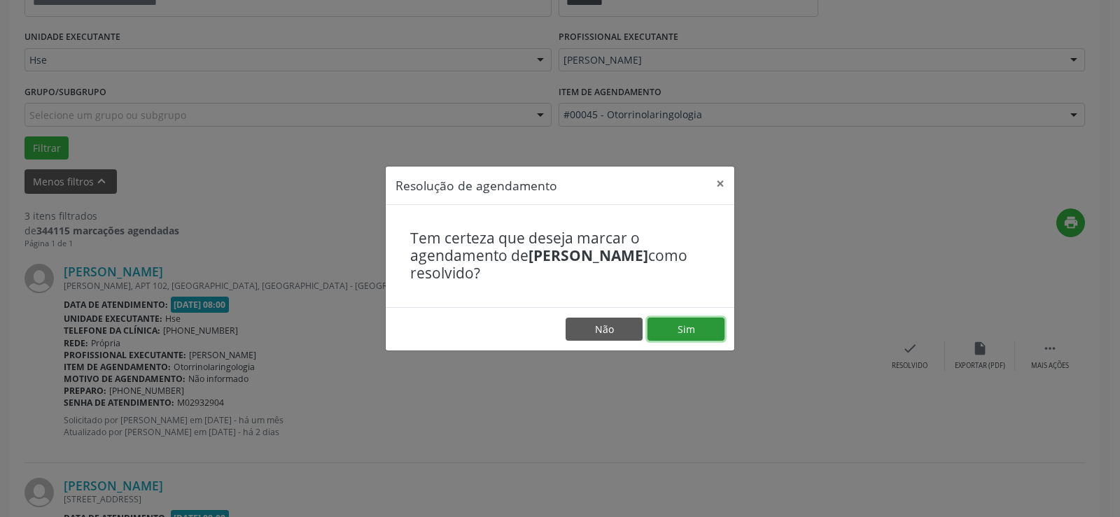
click at [697, 326] on button "Sim" at bounding box center [686, 330] width 77 height 24
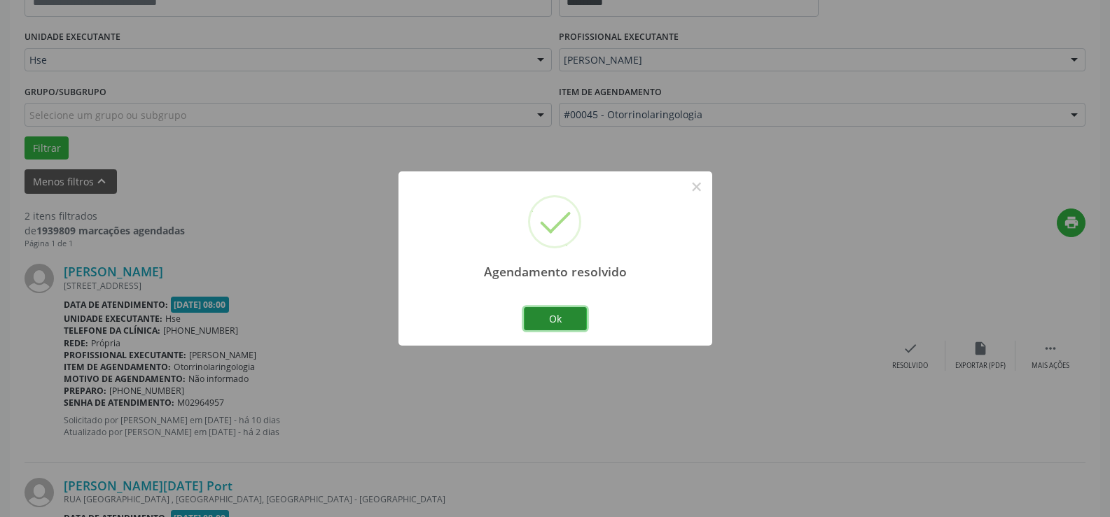
click at [566, 323] on button "Ok" at bounding box center [555, 319] width 63 height 24
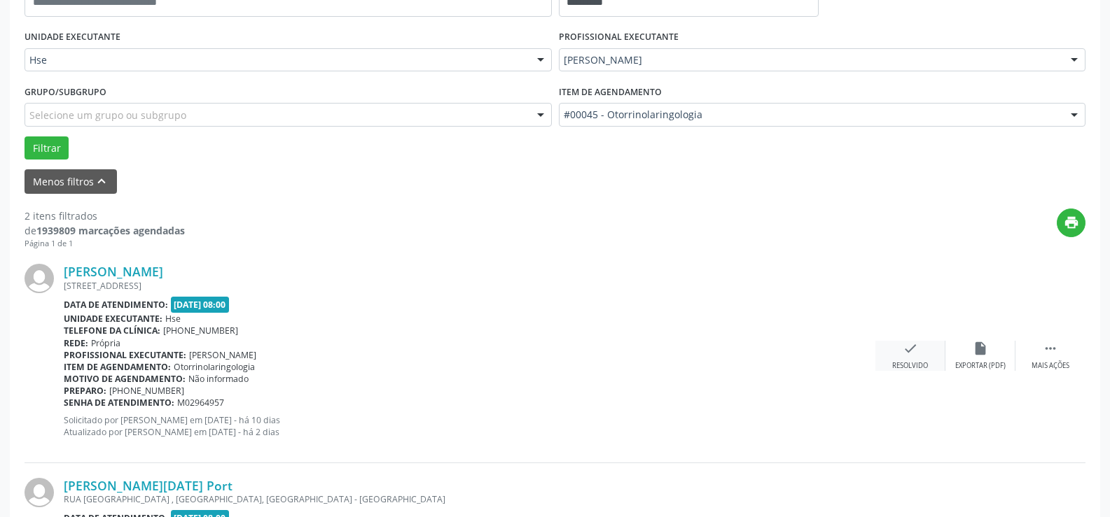
click at [916, 350] on icon "check" at bounding box center [910, 348] width 15 height 15
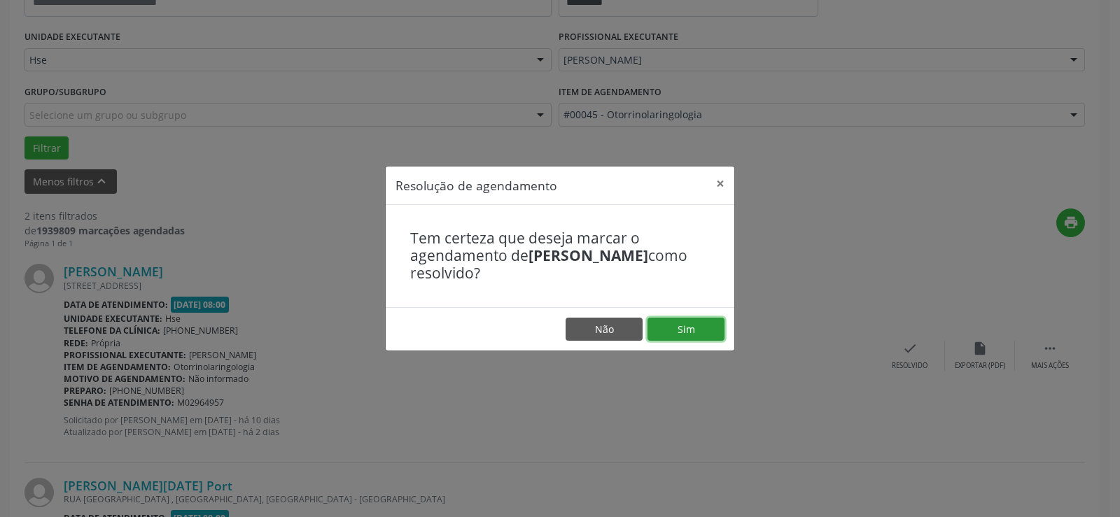
click at [664, 324] on button "Sim" at bounding box center [686, 330] width 77 height 24
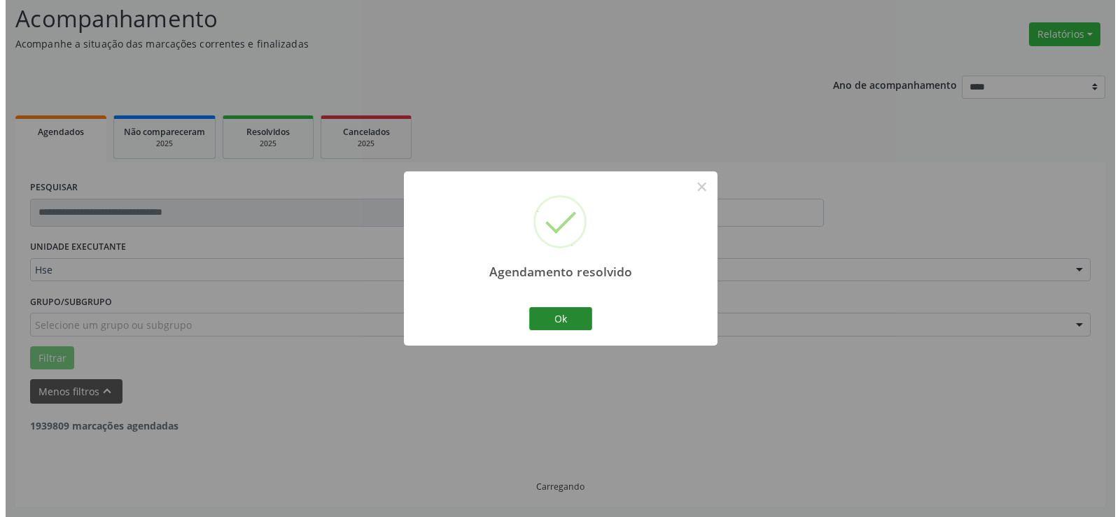
scroll to position [274, 0]
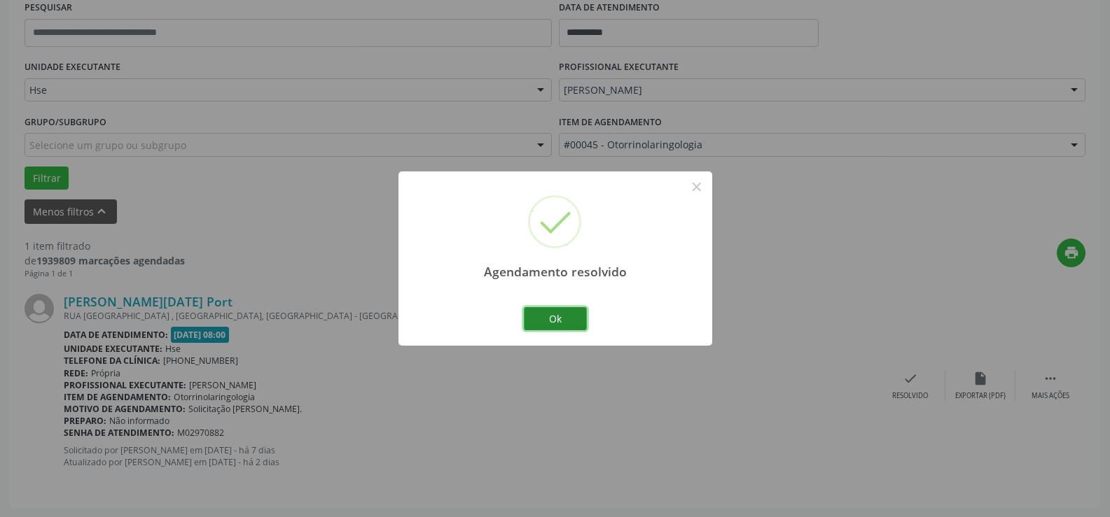
click at [550, 327] on button "Ok" at bounding box center [555, 319] width 63 height 24
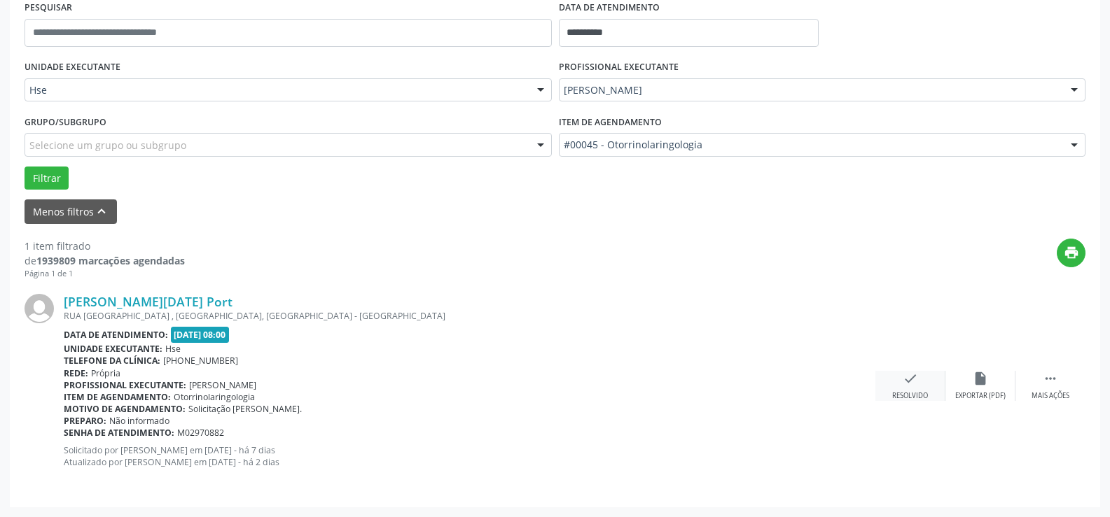
click at [901, 384] on div "check Resolvido" at bounding box center [910, 386] width 70 height 30
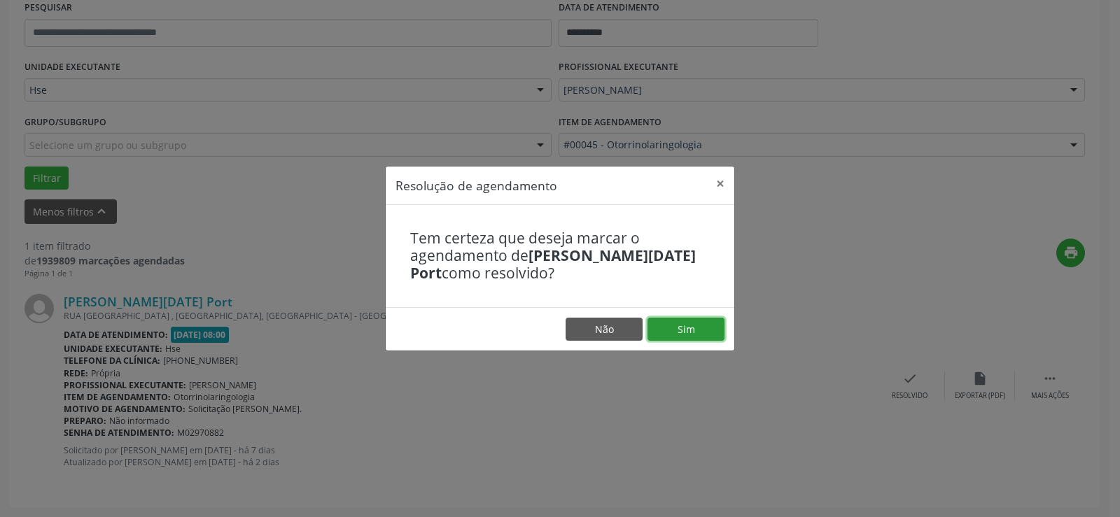
click at [702, 328] on button "Sim" at bounding box center [686, 330] width 77 height 24
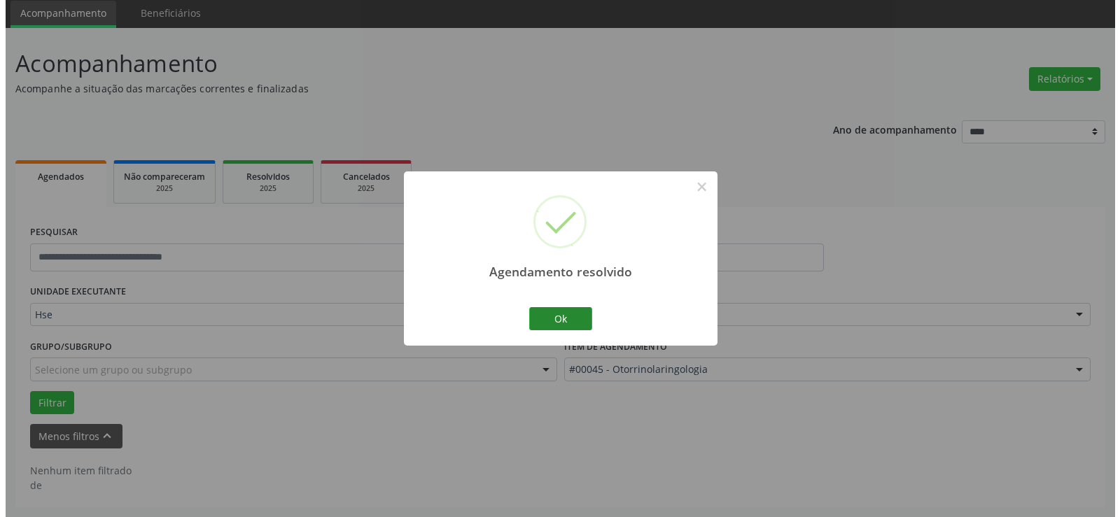
scroll to position [49, 0]
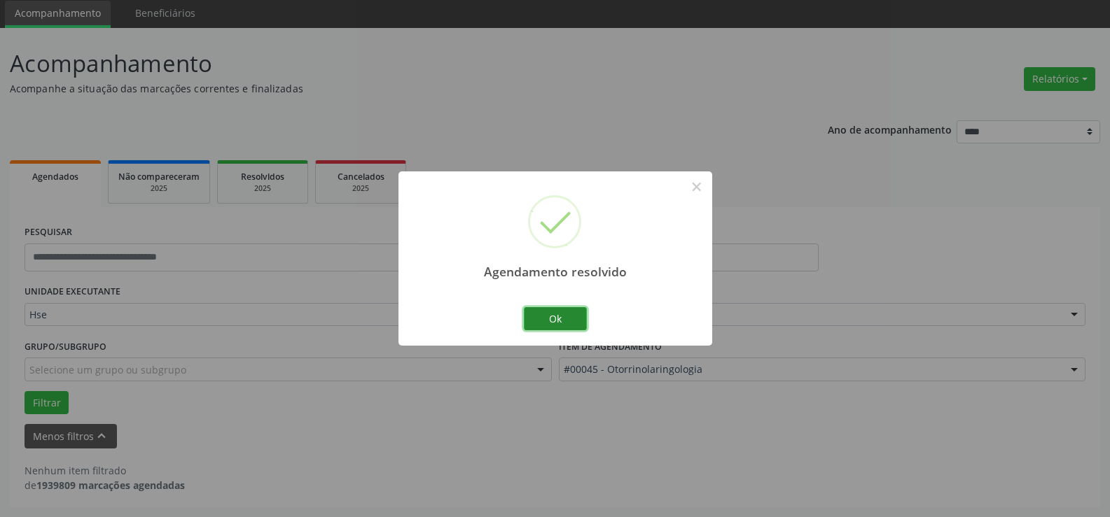
click at [557, 314] on button "Ok" at bounding box center [555, 319] width 63 height 24
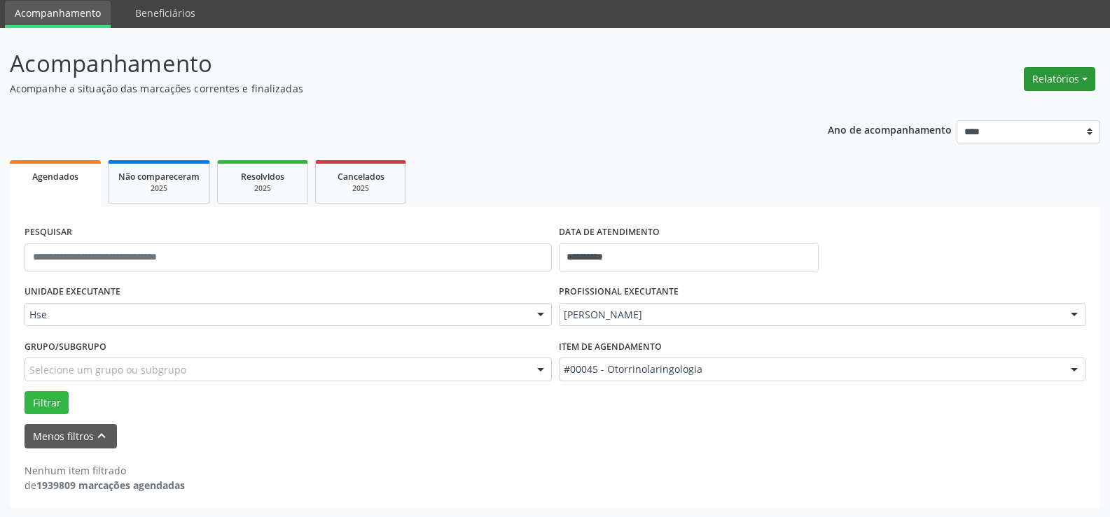
click at [1071, 71] on button "Relatórios" at bounding box center [1059, 79] width 71 height 24
click at [1003, 113] on link "Agendamentos" at bounding box center [1019, 109] width 151 height 20
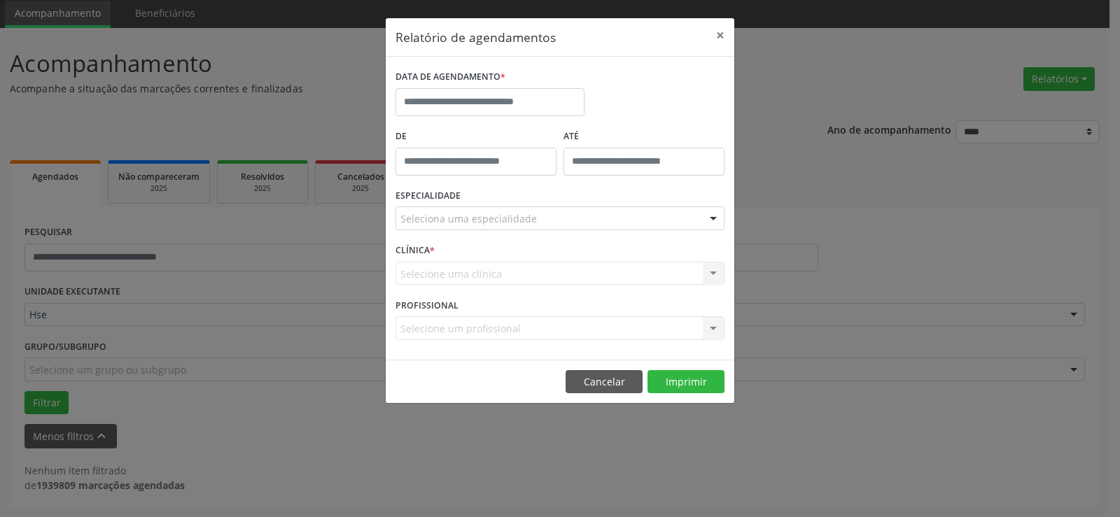
click at [464, 117] on div "DATA DE AGENDAMENTO *" at bounding box center [490, 97] width 196 height 60
click at [475, 111] on input "text" at bounding box center [490, 102] width 189 height 28
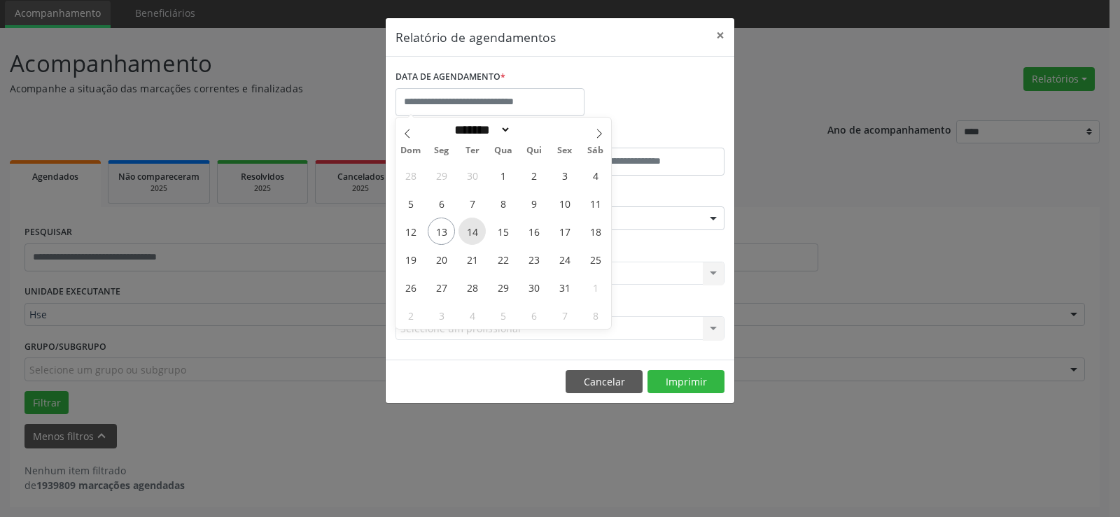
click at [470, 228] on span "14" at bounding box center [472, 231] width 27 height 27
type input "**********"
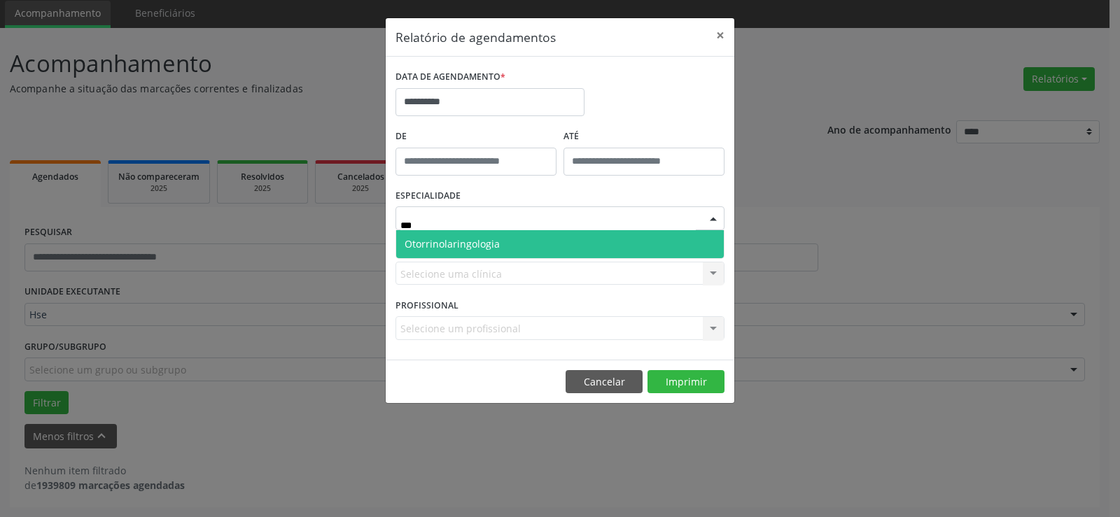
click at [531, 248] on span "Otorrinolaringologia" at bounding box center [560, 244] width 328 height 28
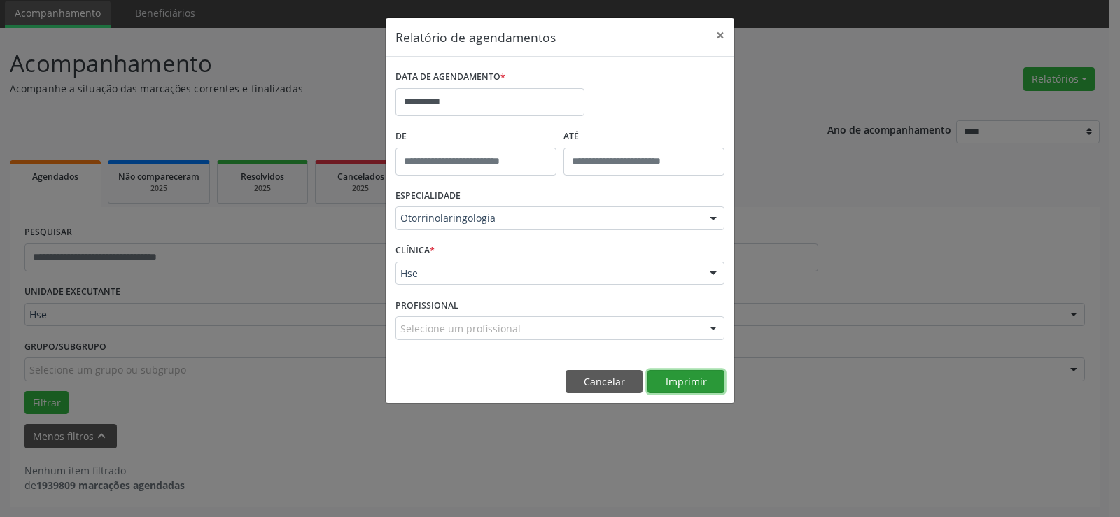
click at [674, 386] on button "Imprimir" at bounding box center [686, 382] width 77 height 24
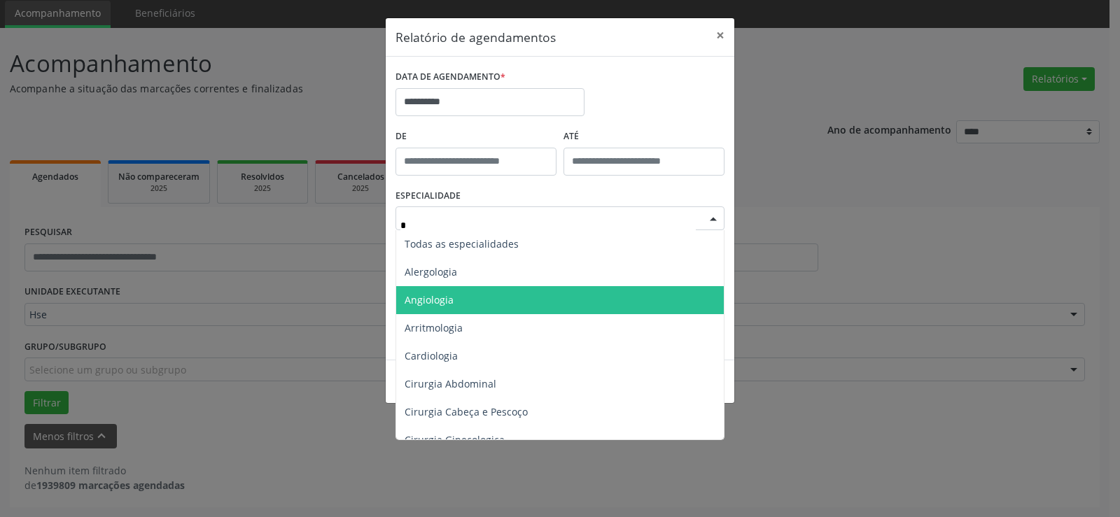
type input "**"
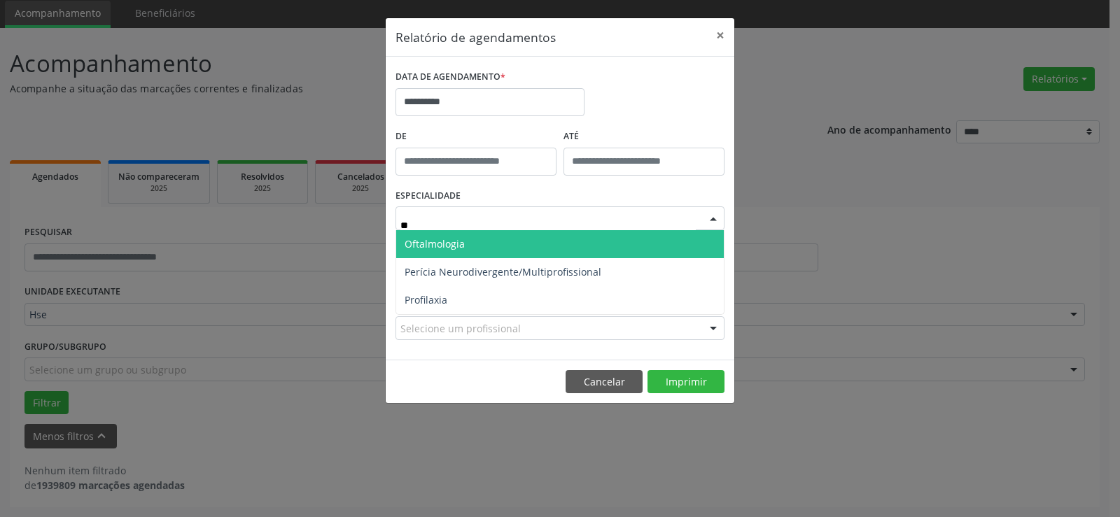
click at [466, 237] on span "Oftalmologia" at bounding box center [560, 244] width 328 height 28
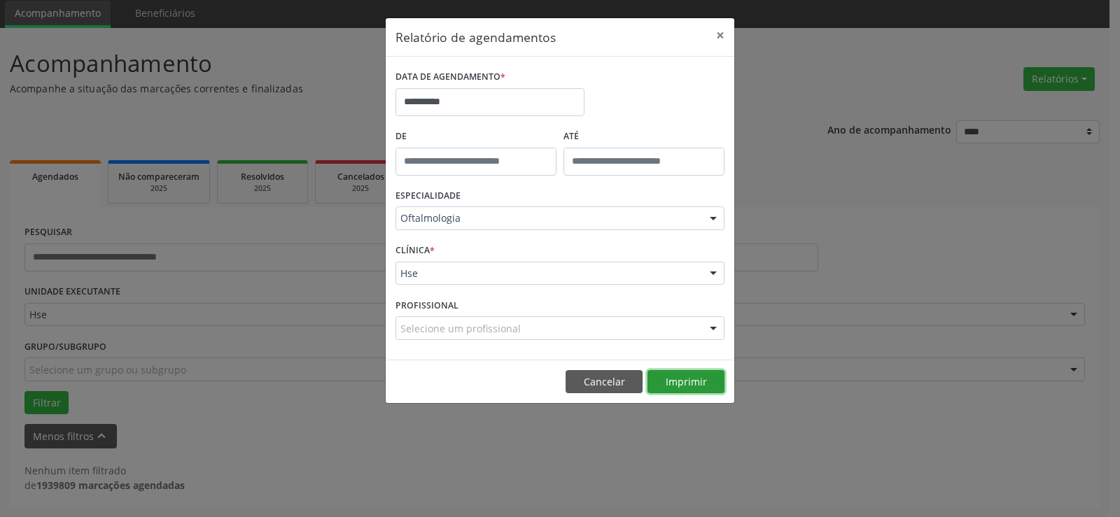
click at [700, 382] on button "Imprimir" at bounding box center [686, 382] width 77 height 24
click at [672, 373] on button "Imprimir" at bounding box center [686, 382] width 77 height 24
click at [679, 375] on button "Imprimir" at bounding box center [686, 382] width 77 height 24
